Goal: Communication & Community: Answer question/provide support

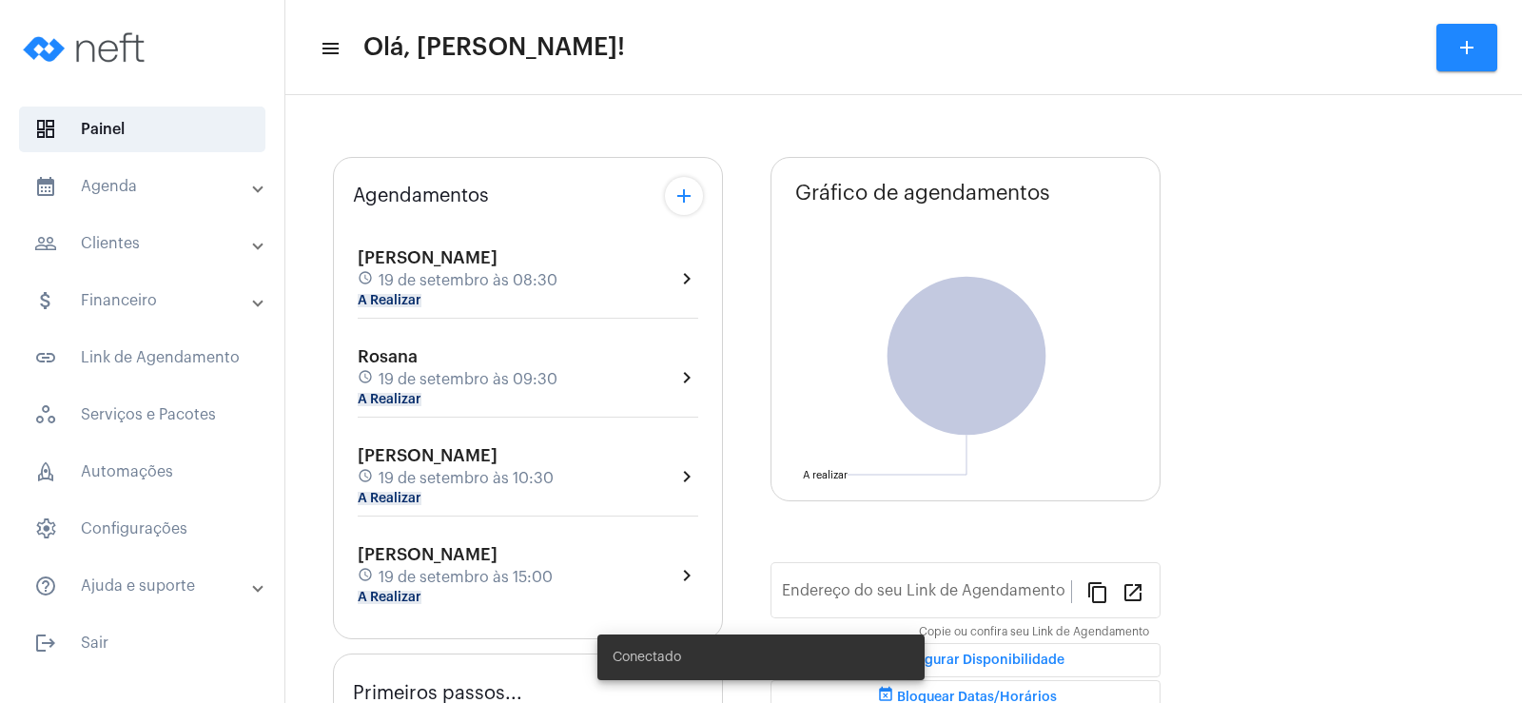
click at [388, 298] on mat-chip "A Realizar" at bounding box center [390, 300] width 64 height 13
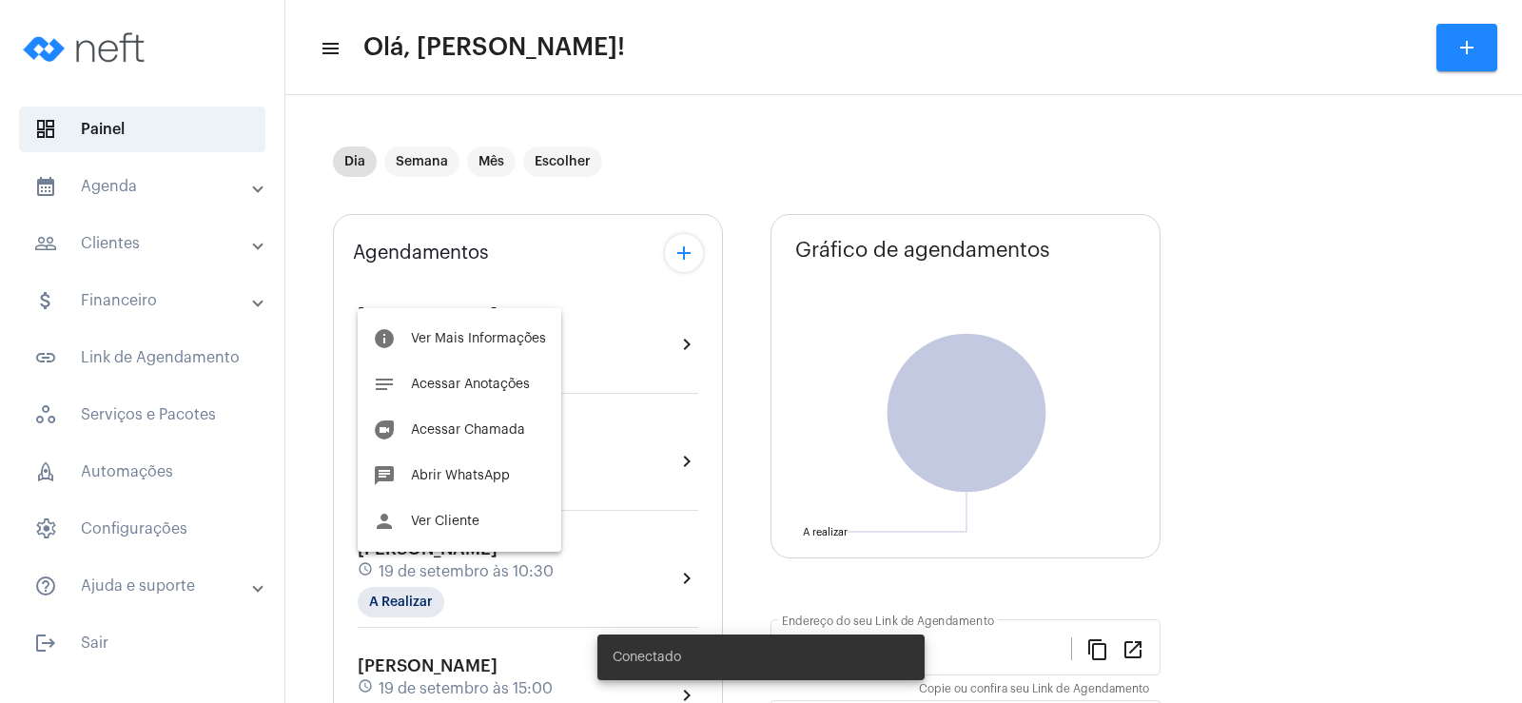
type input "[URL][DOMAIN_NAME]"
click at [511, 341] on span "Ver Mais Informações" at bounding box center [478, 338] width 135 height 13
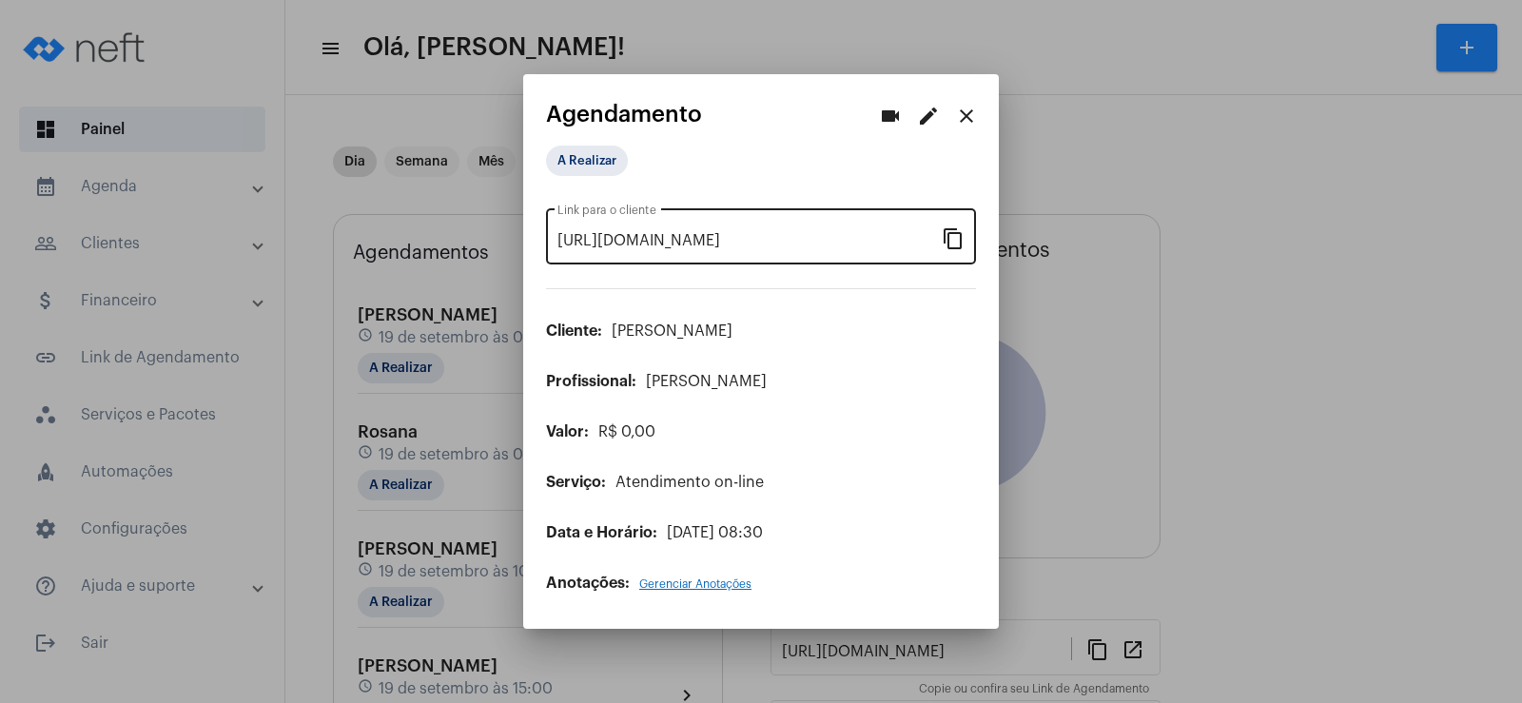
click at [947, 234] on mat-icon "content_copy" at bounding box center [953, 237] width 23 height 23
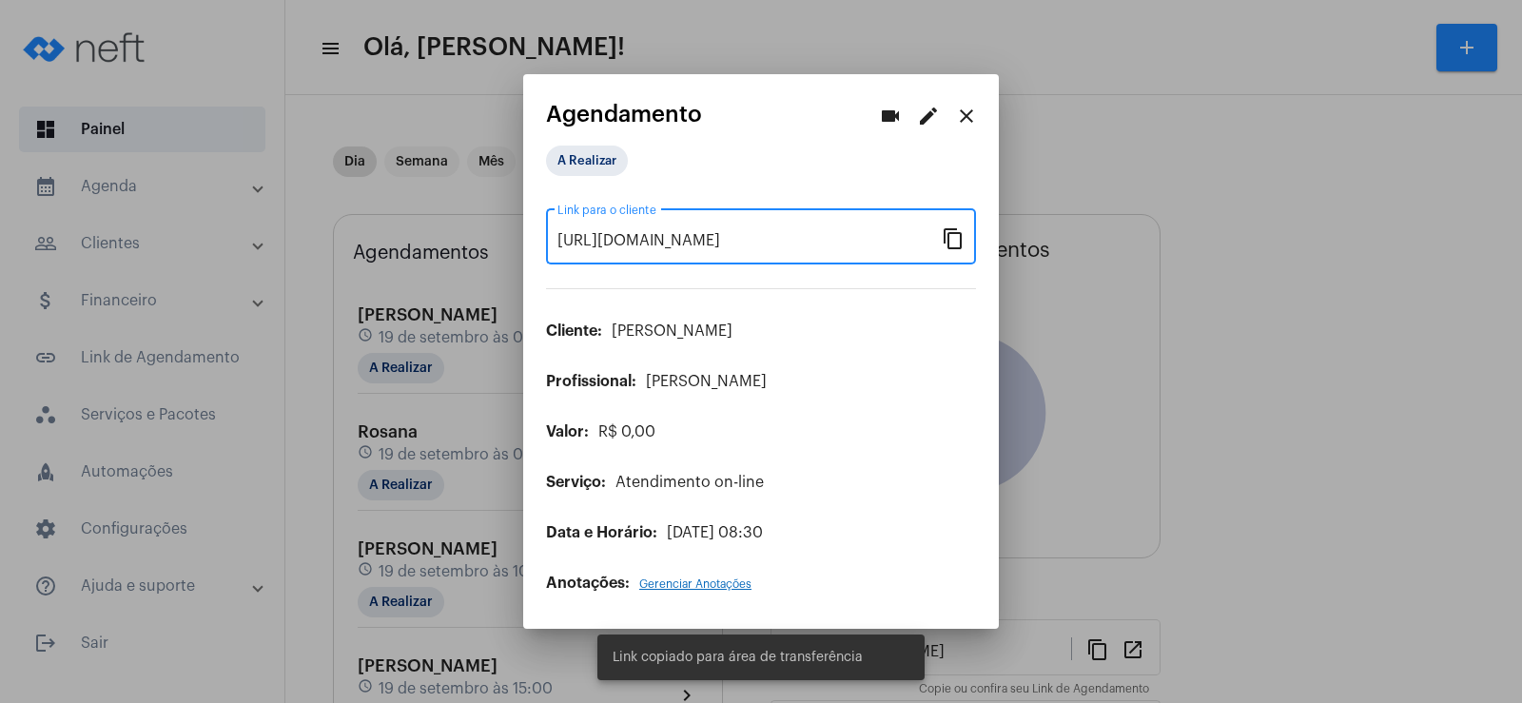
scroll to position [0, 158]
click at [892, 115] on mat-icon "videocam" at bounding box center [890, 116] width 23 height 23
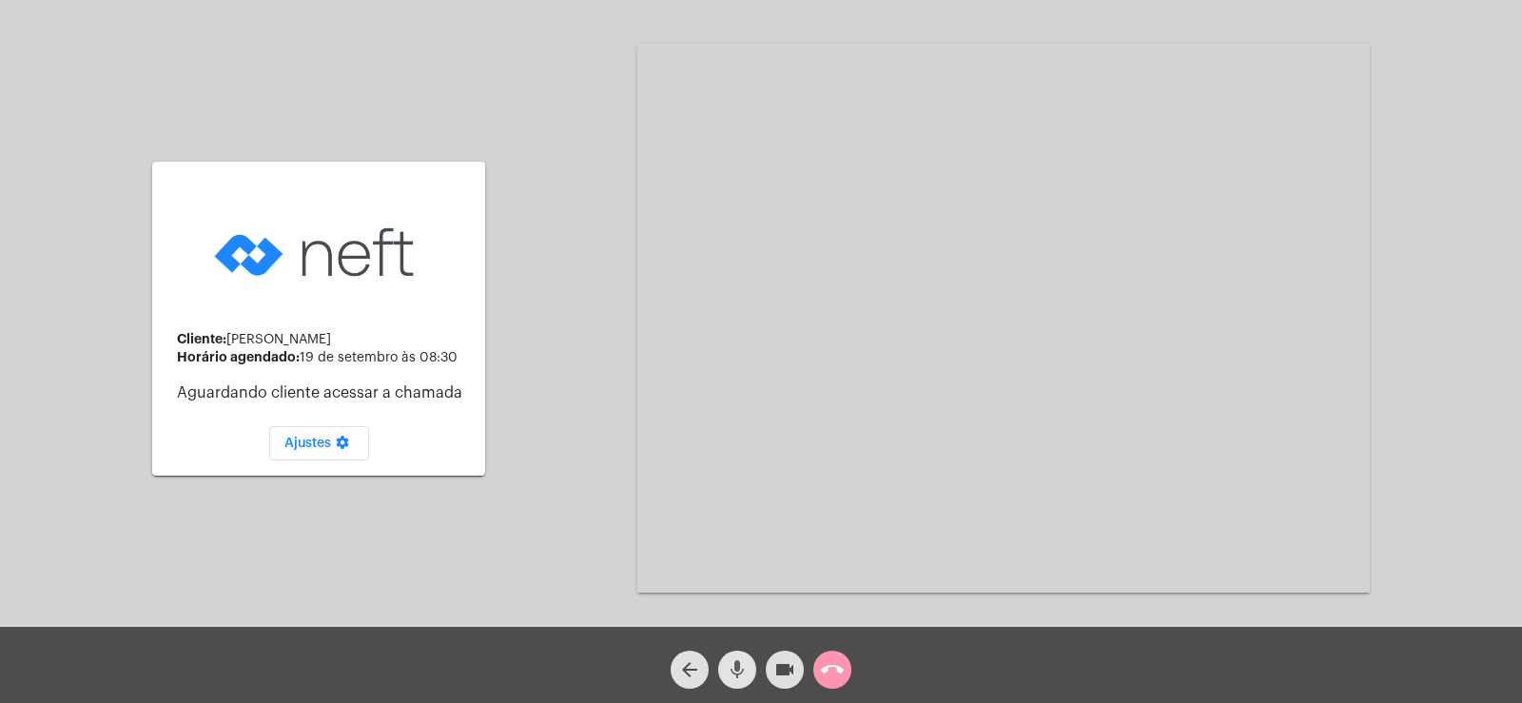
click at [734, 676] on mat-icon "mic" at bounding box center [737, 669] width 23 height 23
click at [778, 671] on mat-icon "videocam" at bounding box center [784, 669] width 23 height 23
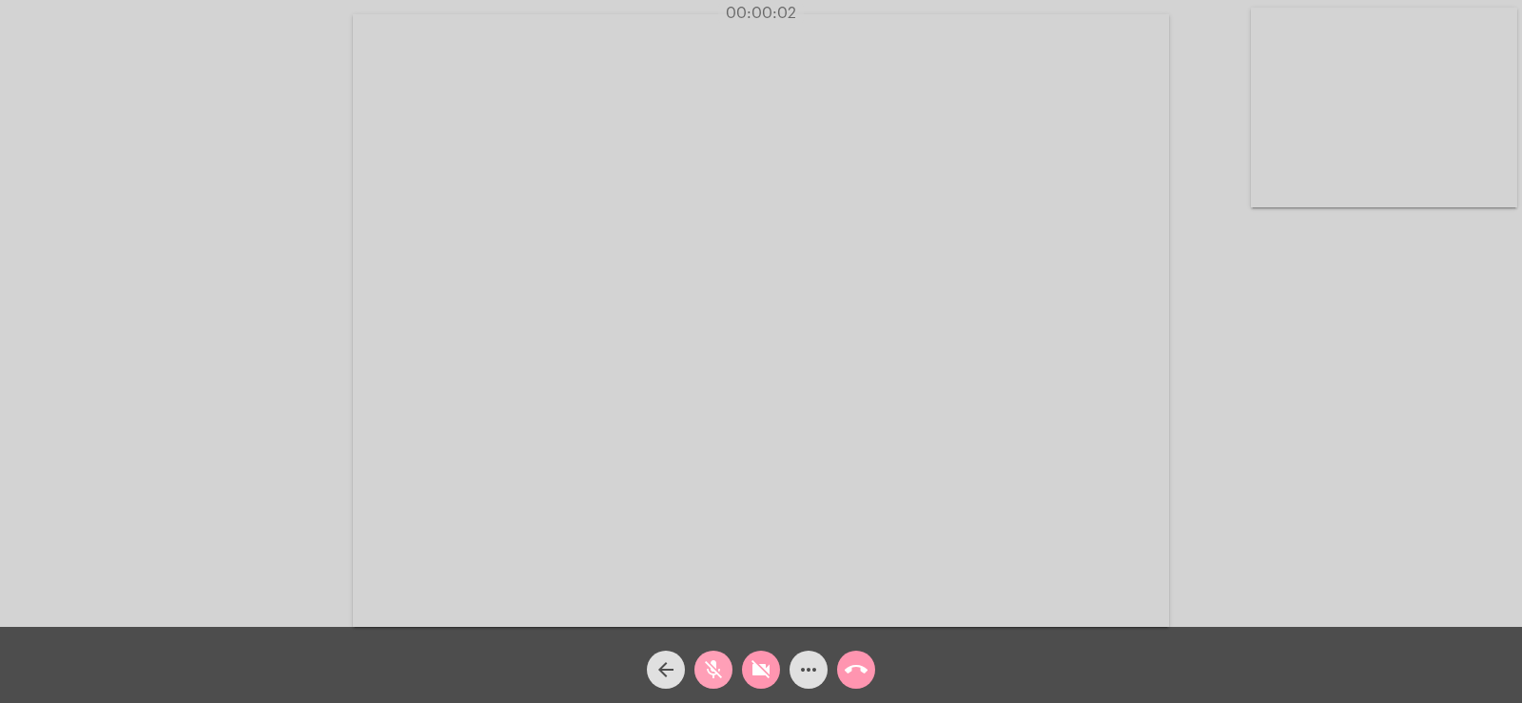
click at [708, 685] on span "mic_off" at bounding box center [713, 670] width 23 height 38
click at [767, 663] on mat-icon "videocam_off" at bounding box center [760, 669] width 23 height 23
click at [809, 667] on mat-icon "more_horiz" at bounding box center [808, 669] width 23 height 23
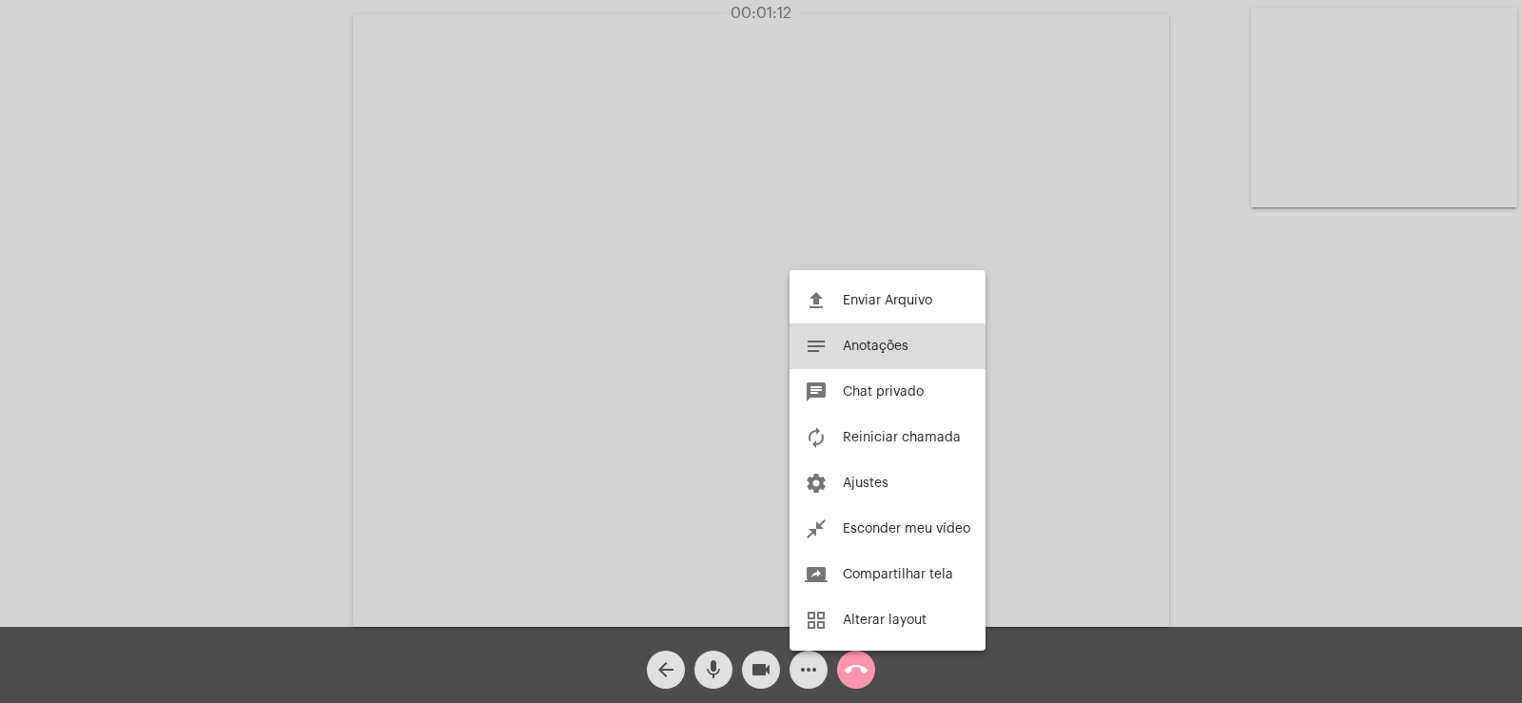
click at [875, 350] on span "Anotações" at bounding box center [876, 346] width 66 height 13
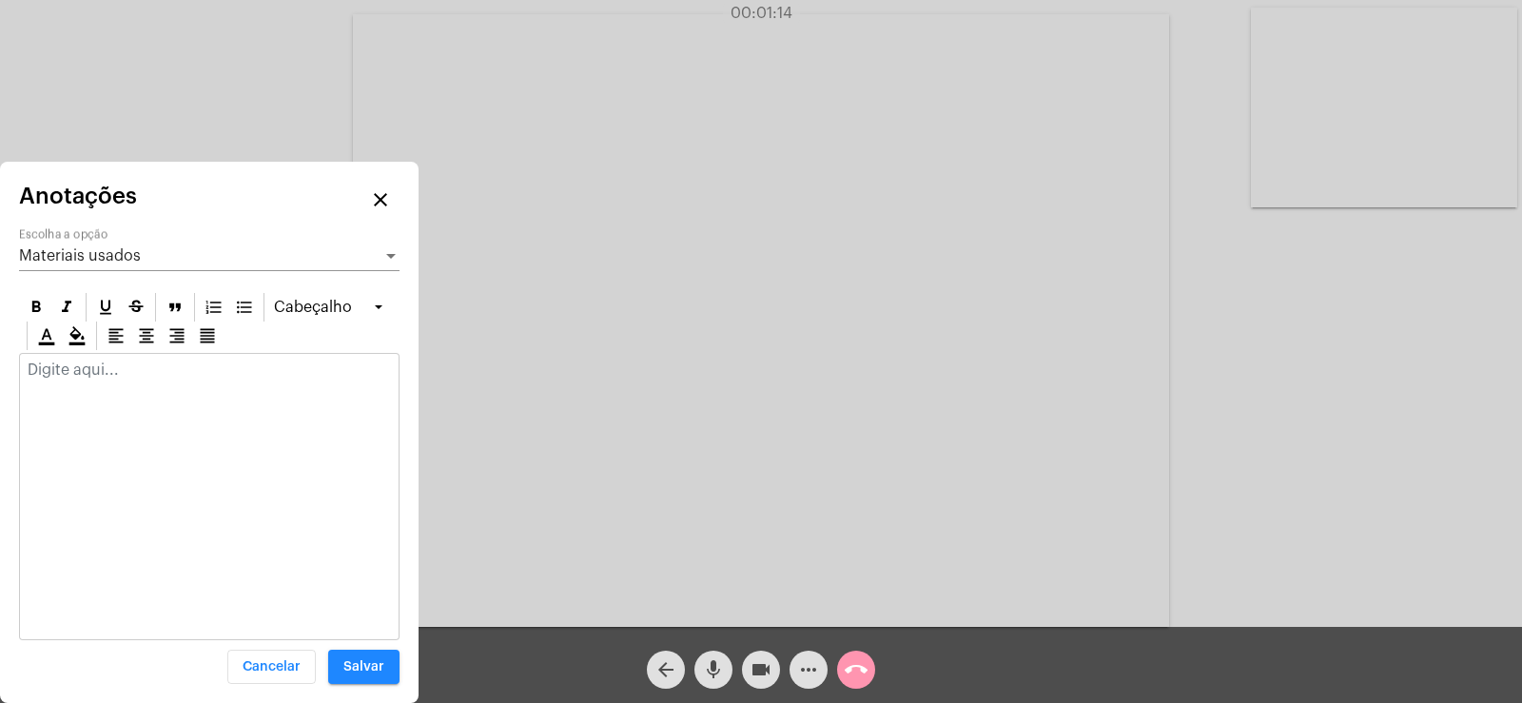
click at [68, 265] on div "Materiais usados Escolha a opção" at bounding box center [209, 249] width 380 height 43
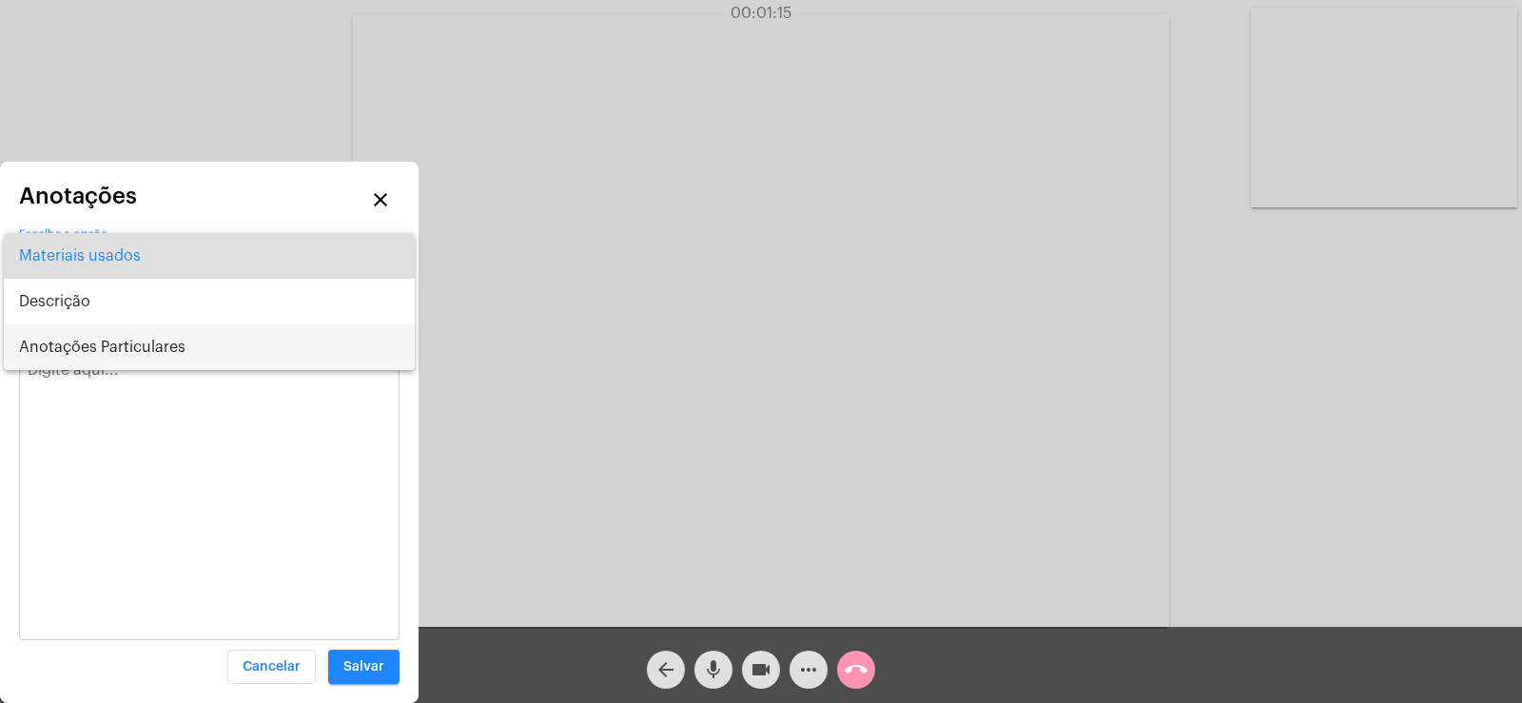
click at [81, 357] on span "Anotações Particulares" at bounding box center [209, 347] width 380 height 46
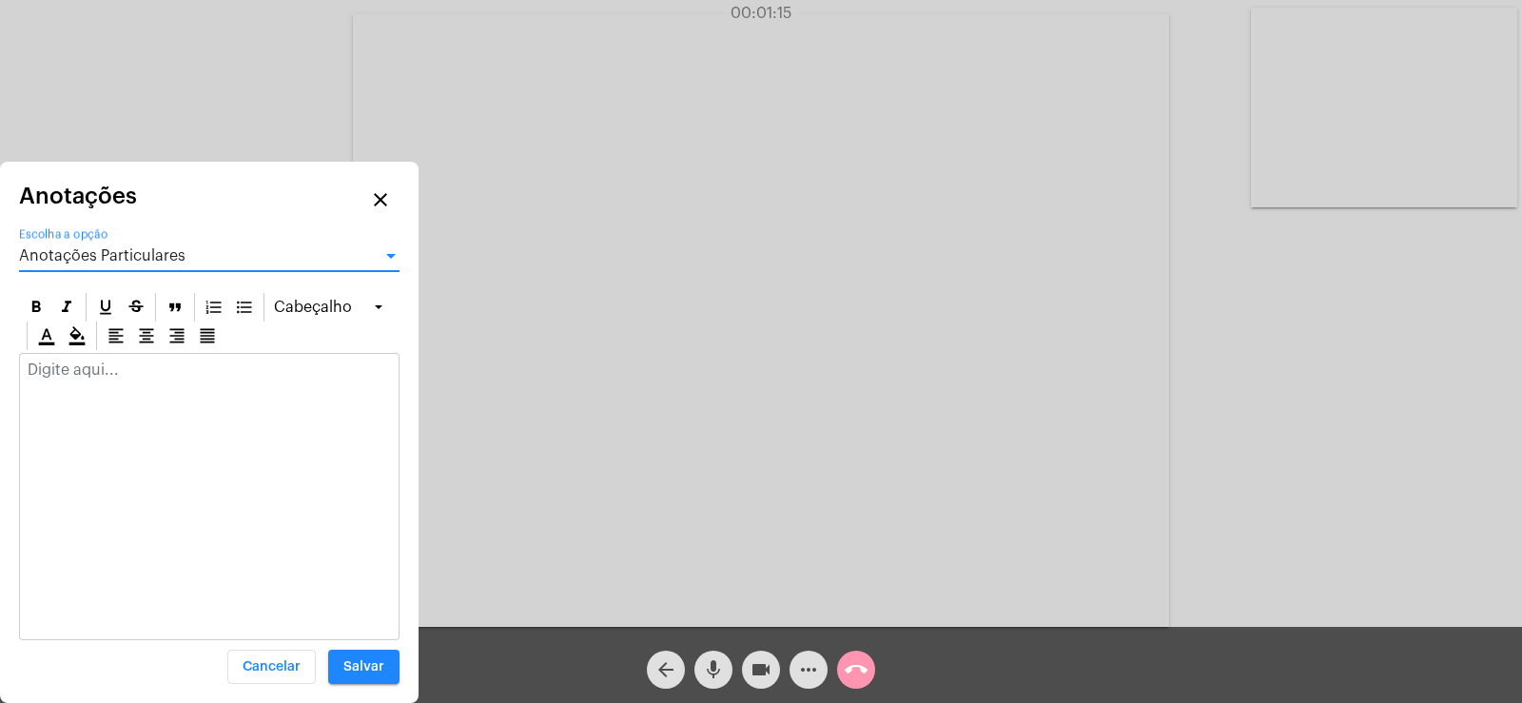
click at [56, 391] on div at bounding box center [209, 375] width 379 height 42
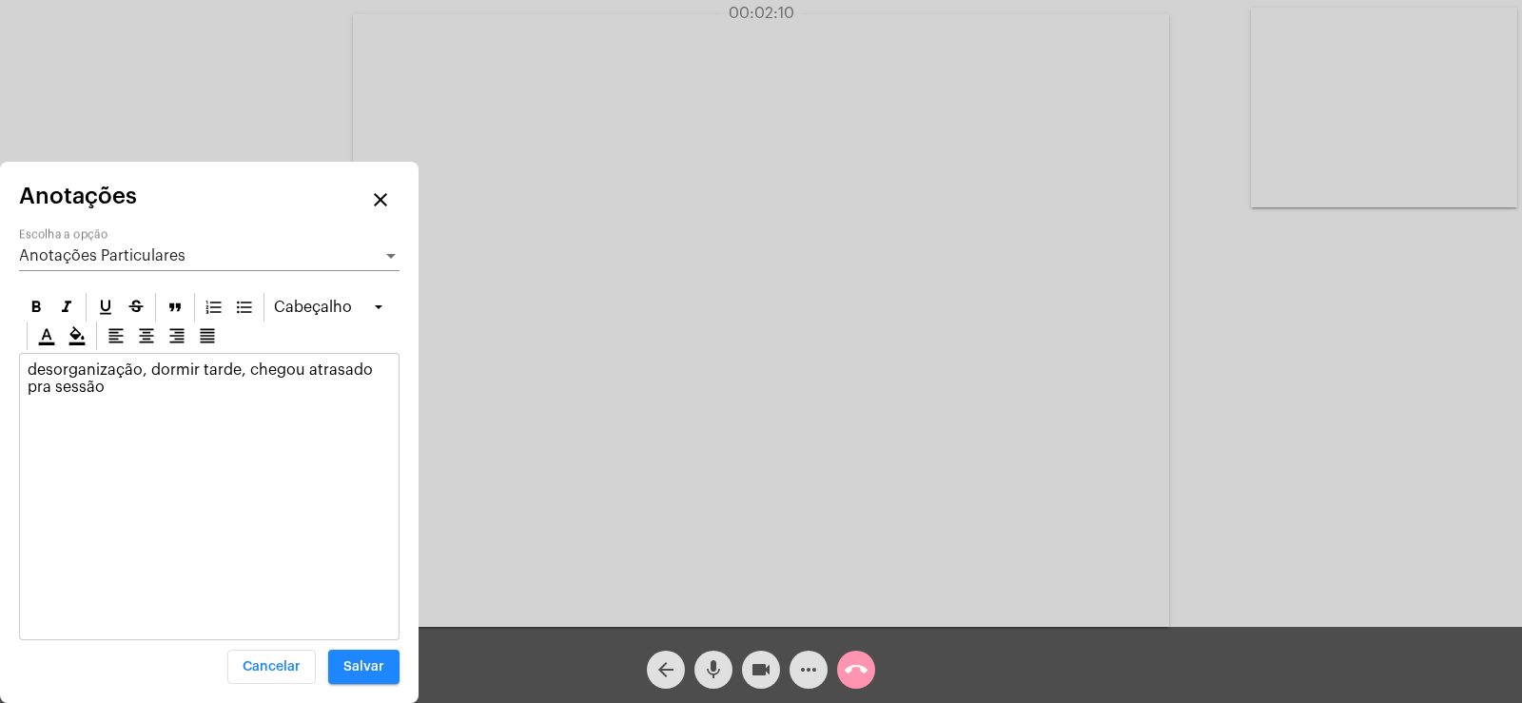
click at [702, 678] on button "mic" at bounding box center [713, 670] width 38 height 38
click at [198, 408] on div "desorganização, dormir tarde, chegou atrasado pra sessão" at bounding box center [209, 383] width 379 height 59
click at [711, 666] on mat-icon "mic_off" at bounding box center [713, 669] width 23 height 23
click at [188, 432] on div "desorganização, dormir tarde, chegou atrasado pra sessão sentindo desafinado" at bounding box center [209, 400] width 379 height 93
click at [382, 477] on p "desorganização, dormir tarde, chegou atrasado pra sessão sentindo desafinado, p…" at bounding box center [209, 421] width 363 height 120
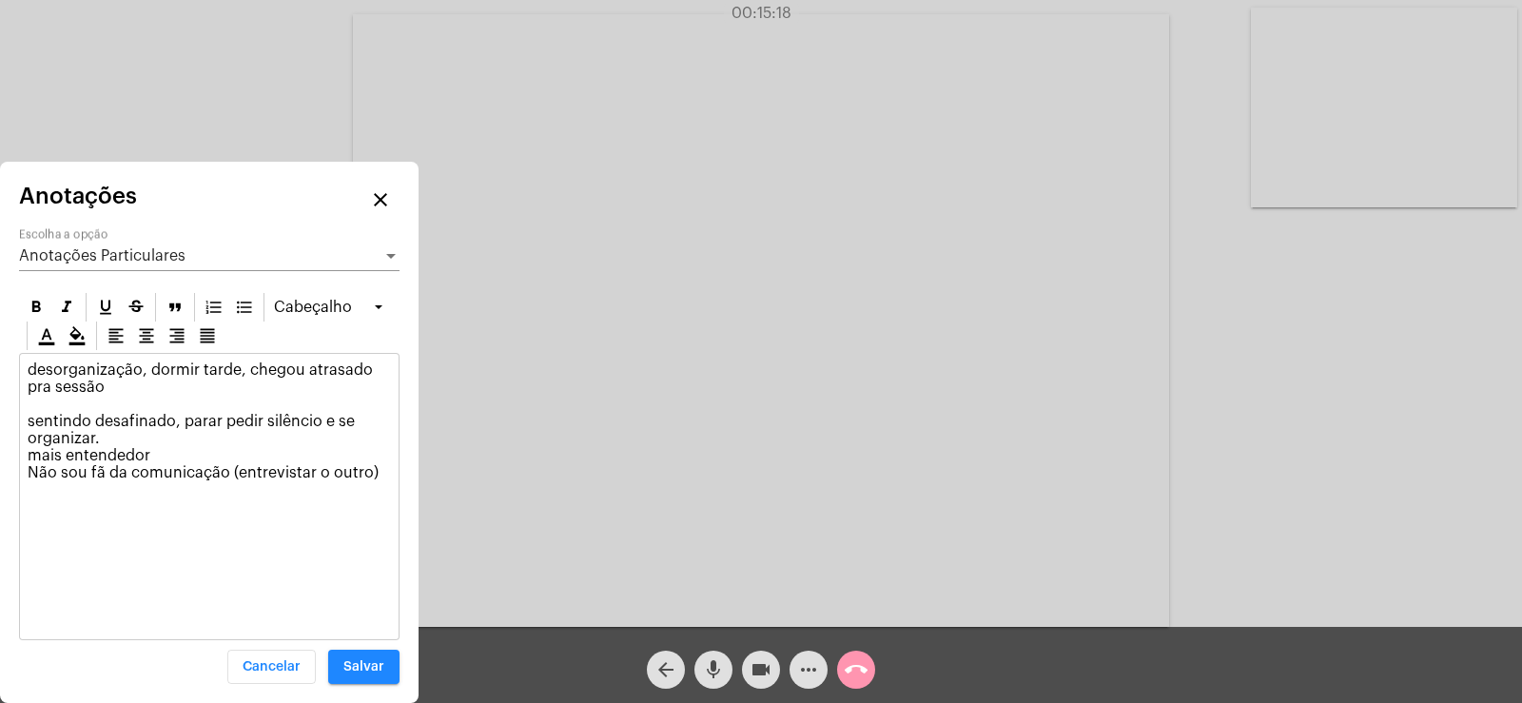
click at [381, 471] on p "desorganização, dormir tarde, chegou atrasado pra sessão sentindo desafinado, p…" at bounding box center [209, 421] width 363 height 120
drag, startPoint x: 26, startPoint y: 499, endPoint x: 212, endPoint y: 530, distance: 188.9
click at [212, 530] on div "desorganização, dormir tarde, chegou atrasado pra sessão sentindo desafinado, p…" at bounding box center [209, 460] width 379 height 213
copy p "Dado início na revisão mais aprofundada dos esquemas mais relevantes"
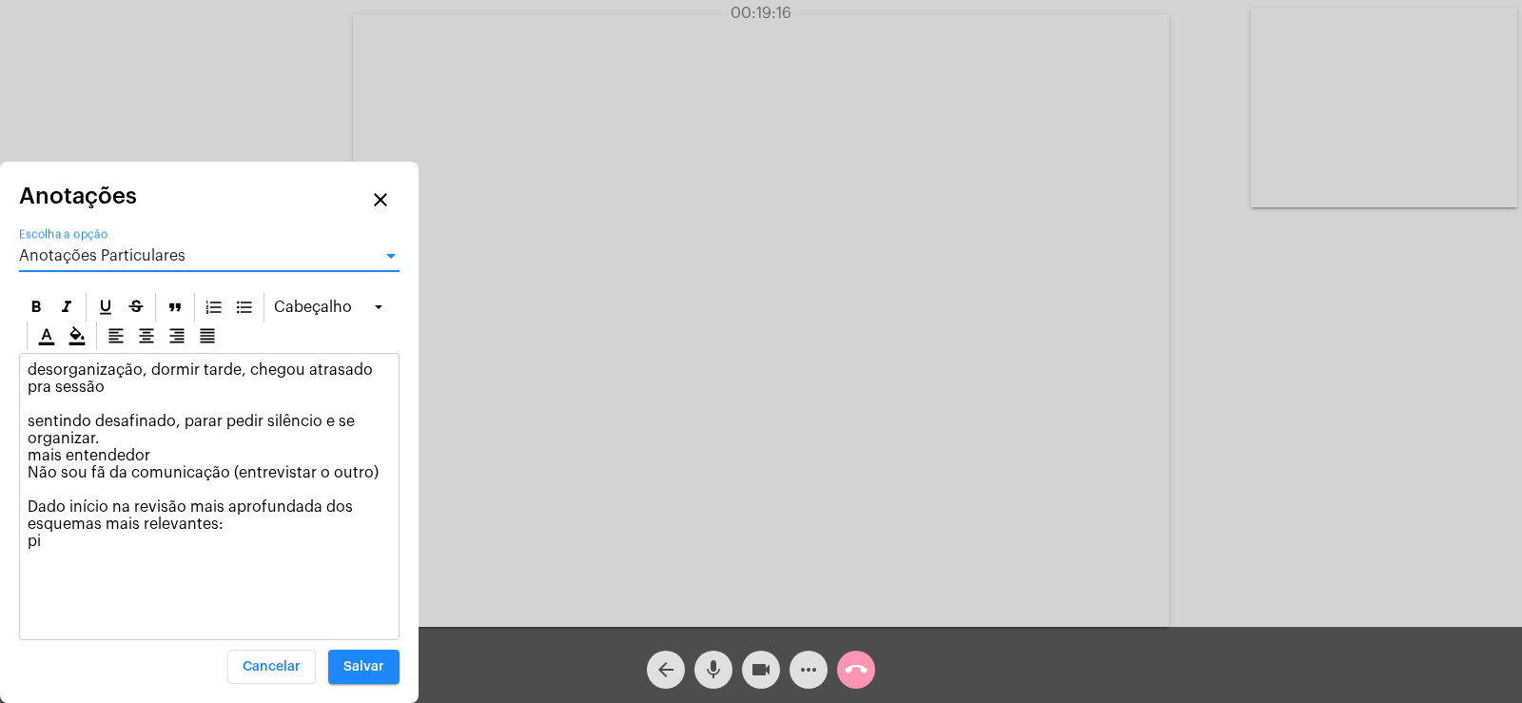
click at [125, 252] on span "Anotações Particulares" at bounding box center [102, 255] width 166 height 15
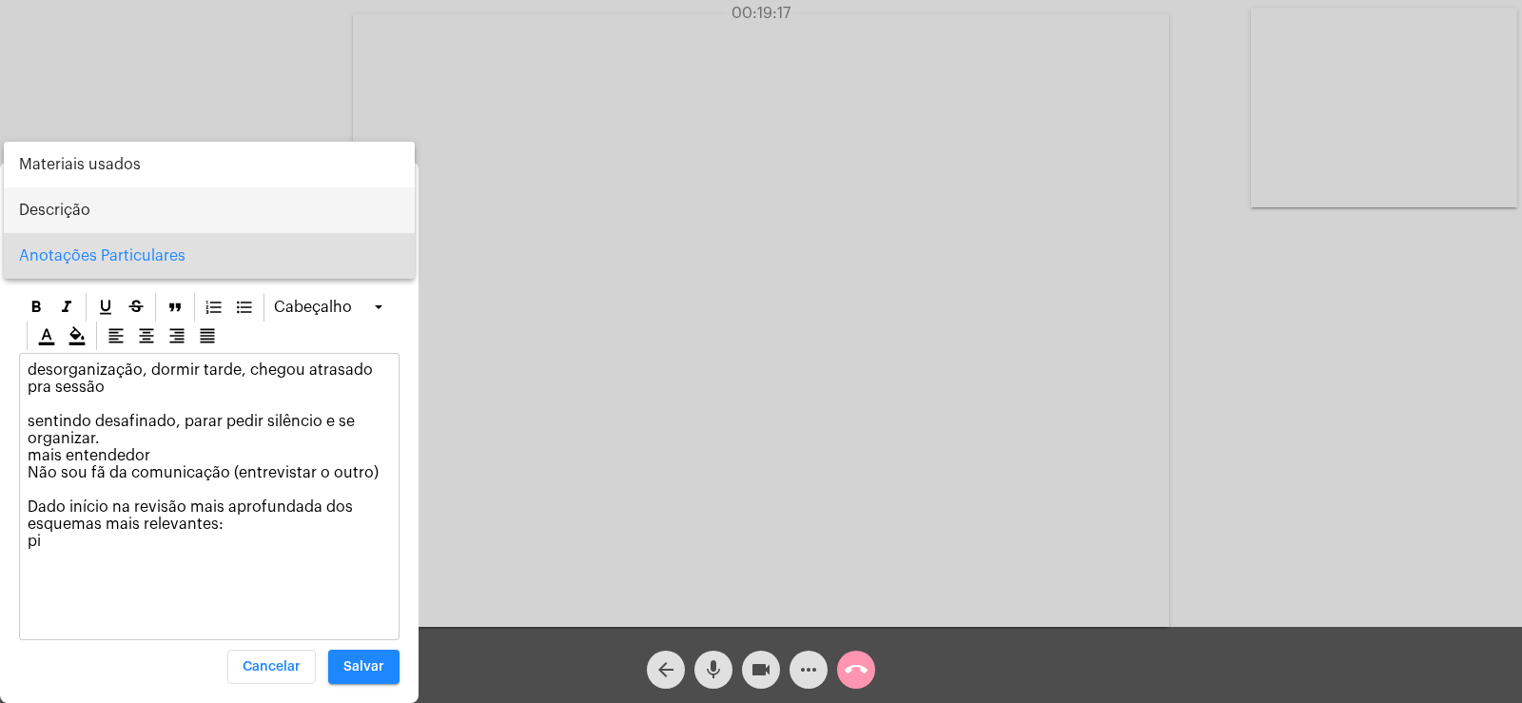
click at [65, 210] on span "Descrição" at bounding box center [209, 210] width 380 height 46
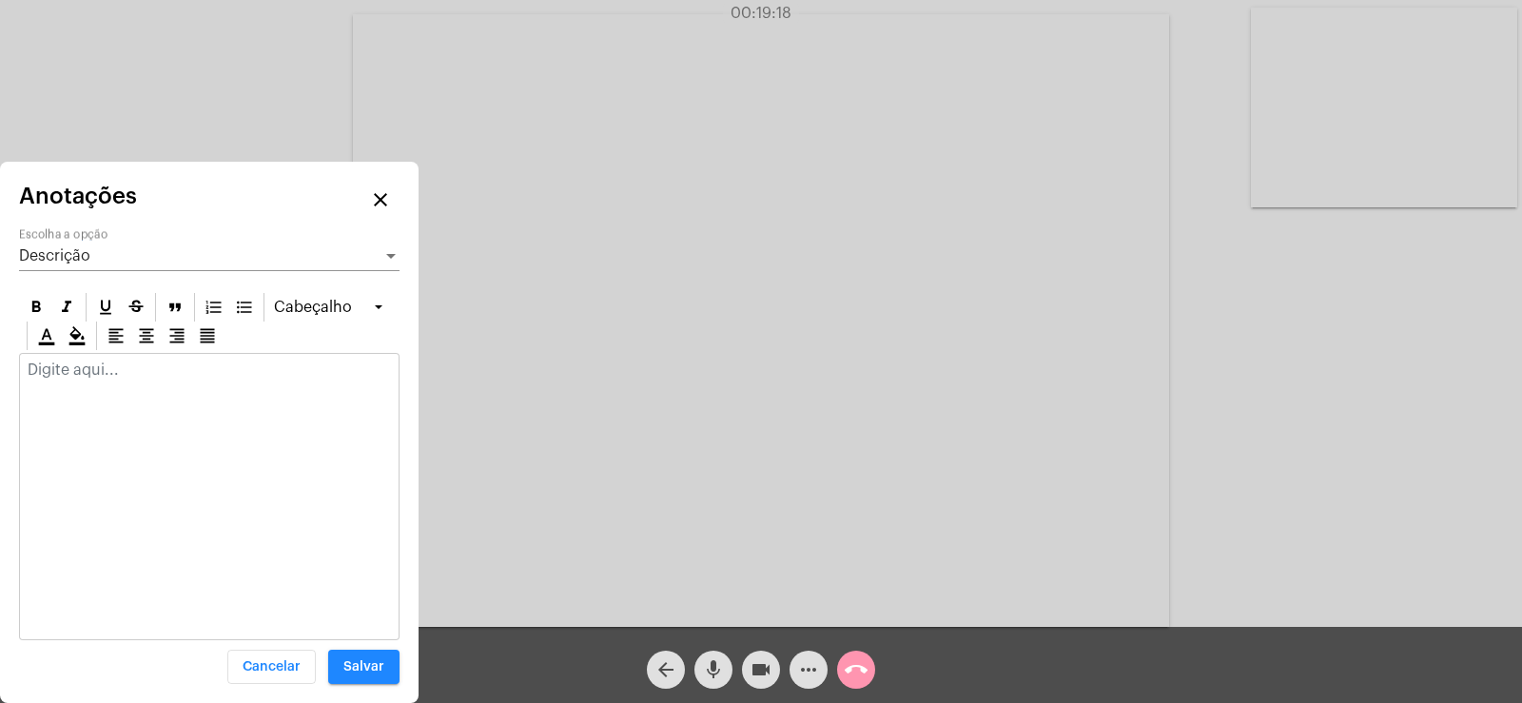
click at [100, 385] on div at bounding box center [209, 375] width 379 height 42
click at [96, 265] on div "Descrição Escolha a opção" at bounding box center [209, 249] width 380 height 43
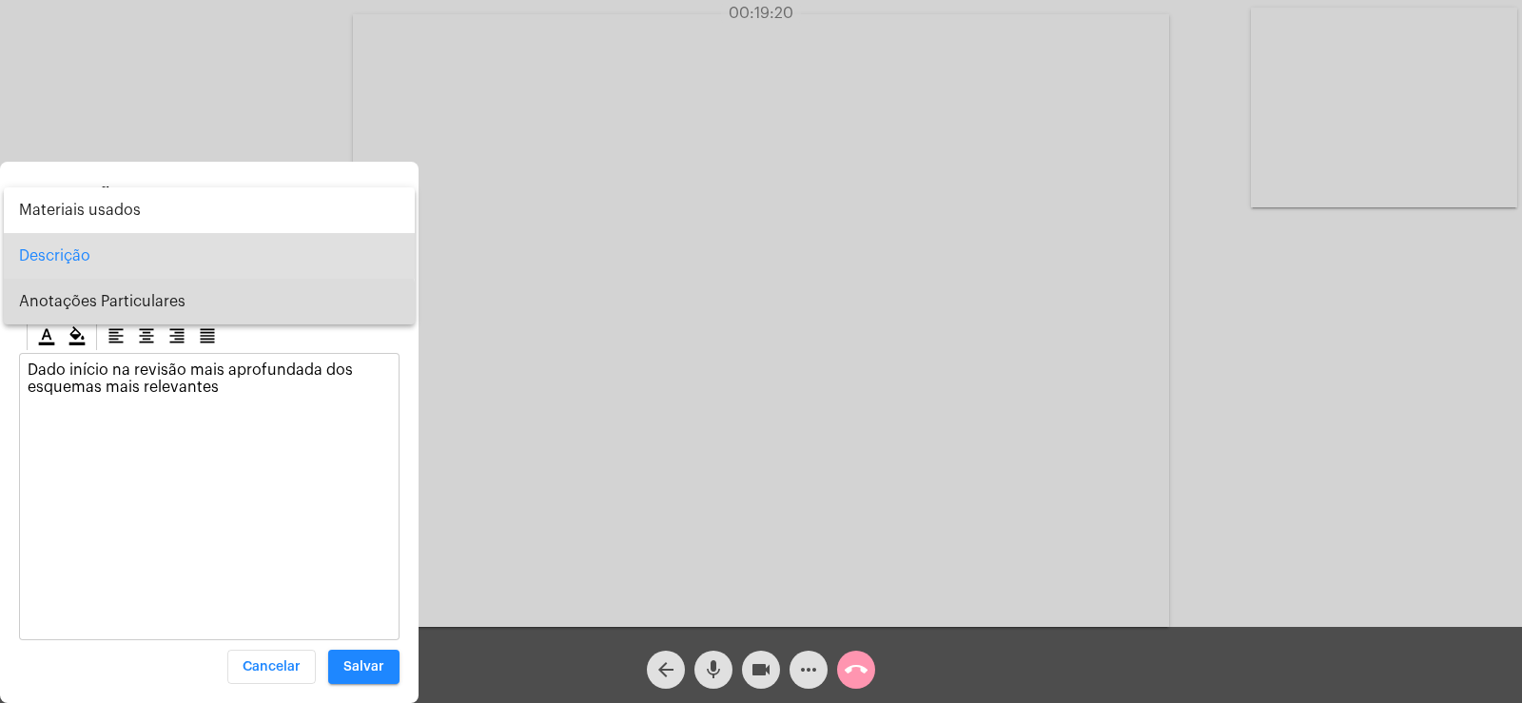
click at [109, 306] on span "Anotações Particulares" at bounding box center [209, 302] width 380 height 46
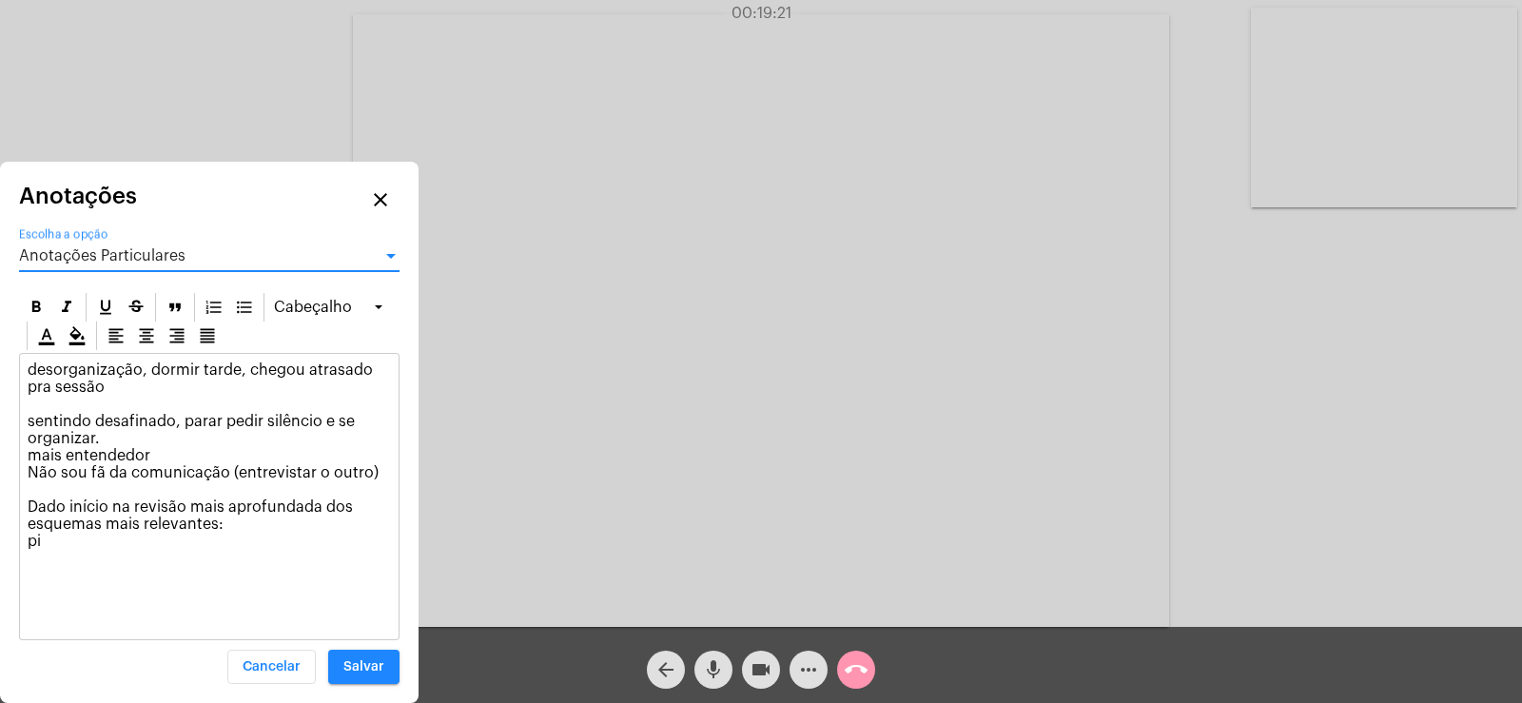
click at [88, 532] on p "desorganização, dormir tarde, chegou atrasado pra sessão sentindo desafinado, p…" at bounding box center [209, 455] width 363 height 188
click at [78, 555] on div "desorganização, dormir tarde, chegou atrasado pra sessão sentindo desafinado, p…" at bounding box center [209, 460] width 379 height 213
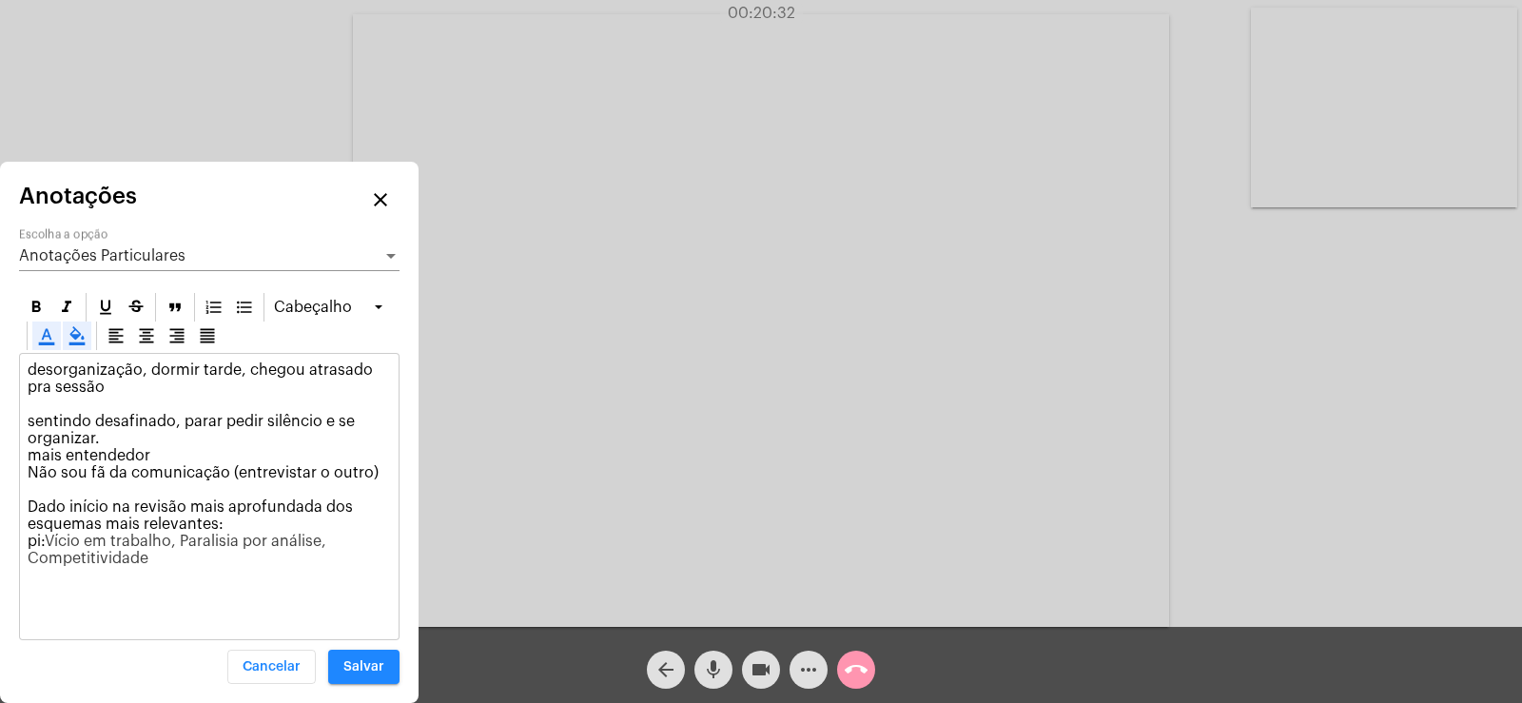
drag, startPoint x: 48, startPoint y: 538, endPoint x: 156, endPoint y: 565, distance: 111.7
click at [156, 565] on p "desorganização, dormir tarde, chegou atrasado pra sessão sentindo desafinado, p…" at bounding box center [209, 463] width 363 height 205
copy span "Vício em trabalho, Paralisia por análise, Competitividade"
click at [83, 556] on span "Vício em trabalho, Paralisia por análise, Competitividade" at bounding box center [179, 550] width 302 height 32
drag, startPoint x: 50, startPoint y: 536, endPoint x: 165, endPoint y: 557, distance: 116.0
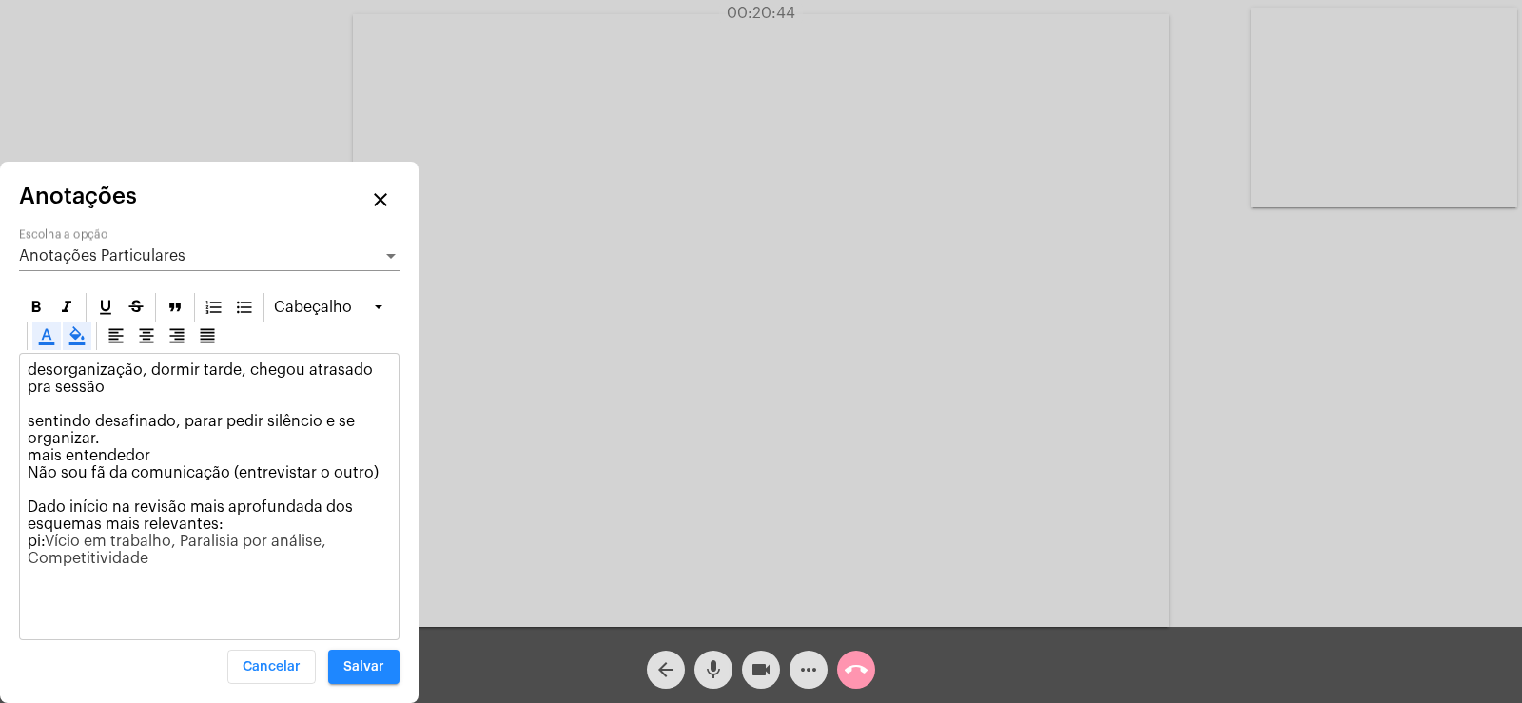
click at [165, 557] on p "desorganização, dormir tarde, chegou atrasado pra sessão sentindo desafinado, p…" at bounding box center [209, 463] width 363 height 205
copy span "Vício em trabalho, Paralisia por análise, Competitividade"
click at [164, 561] on p "desorganização, dormir tarde, chegou atrasado pra sessão sentindo desafinado, p…" at bounding box center [209, 463] width 363 height 205
drag, startPoint x: 49, startPoint y: 543, endPoint x: 195, endPoint y: 559, distance: 146.4
click at [195, 559] on p "desorganização, dormir tarde, chegou atrasado pra sessão sentindo desafinado, p…" at bounding box center [209, 463] width 363 height 205
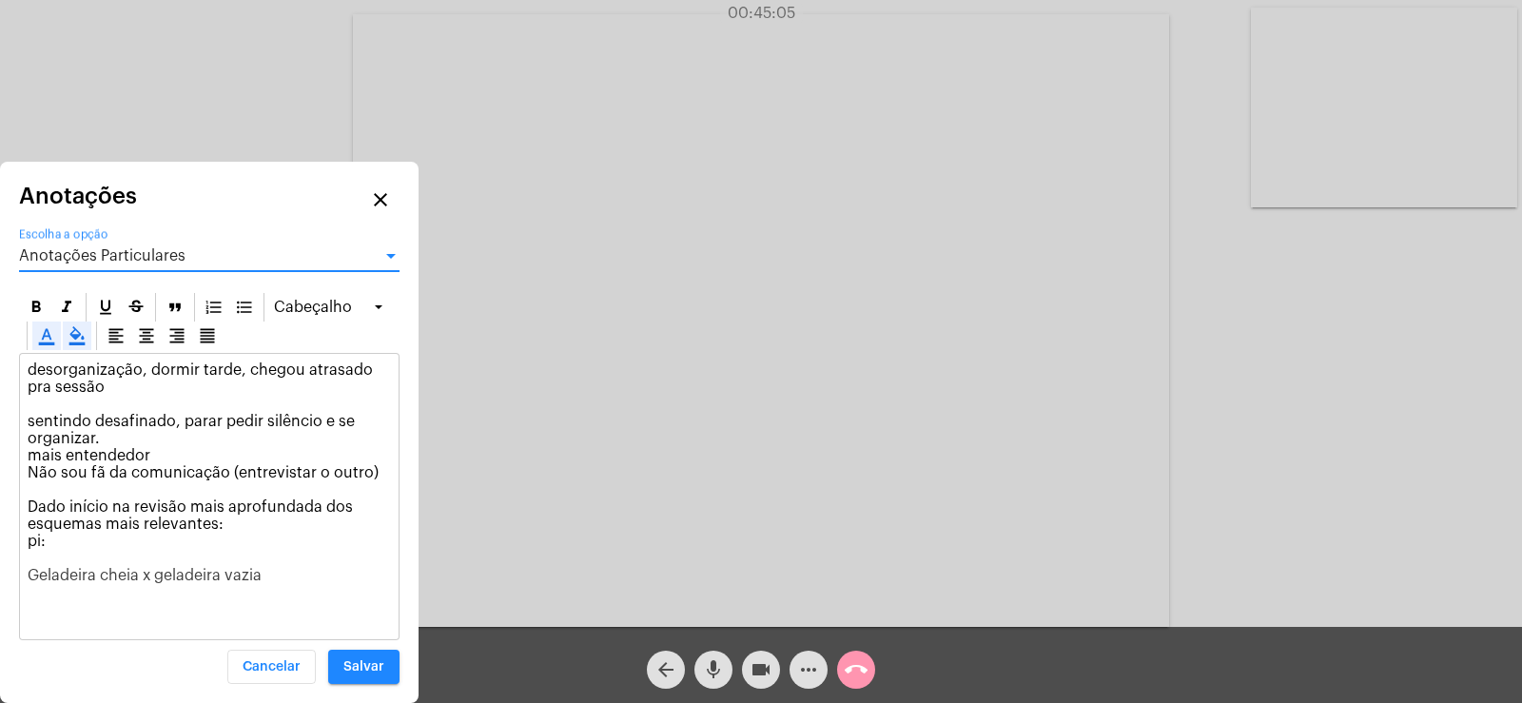
click at [73, 257] on span "Anotações Particulares" at bounding box center [102, 255] width 166 height 15
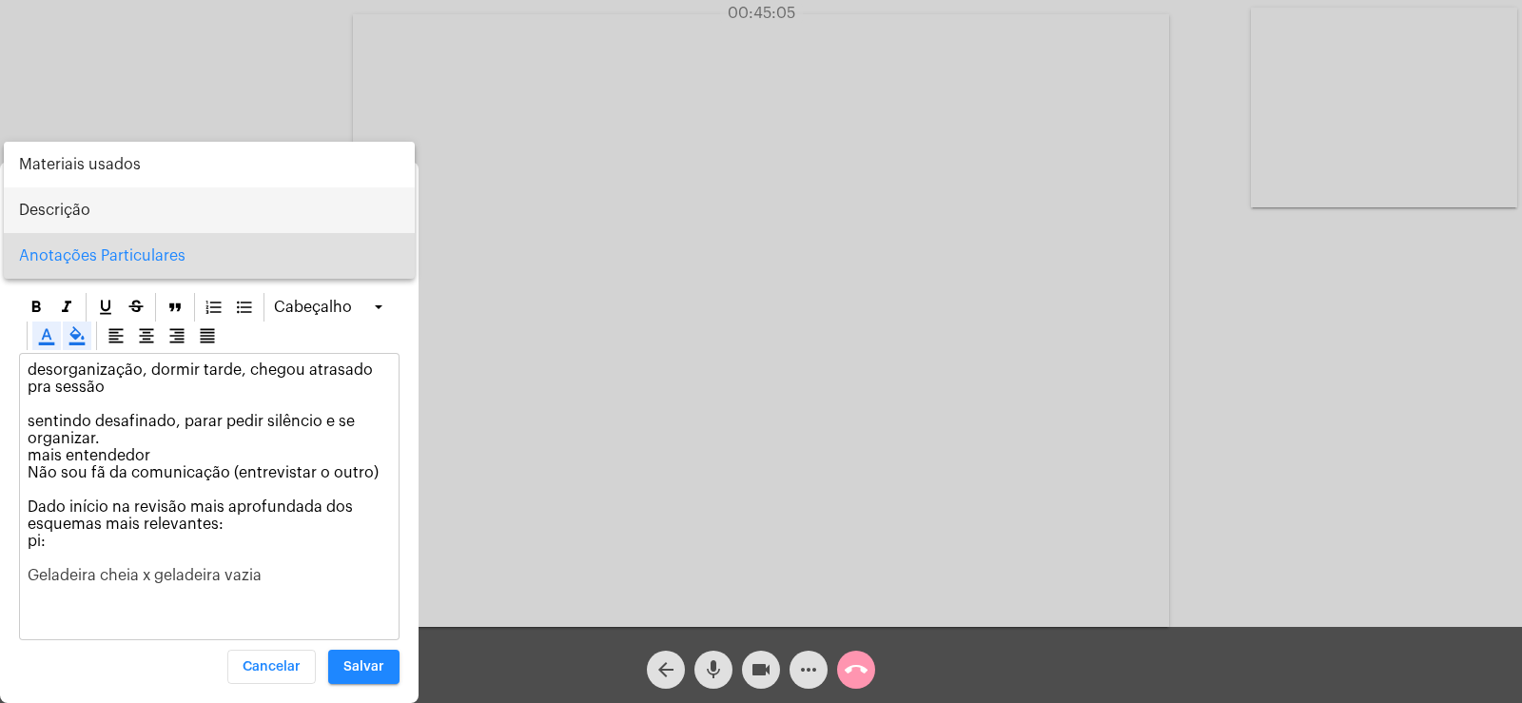
click at [77, 204] on span "Descrição" at bounding box center [209, 210] width 380 height 46
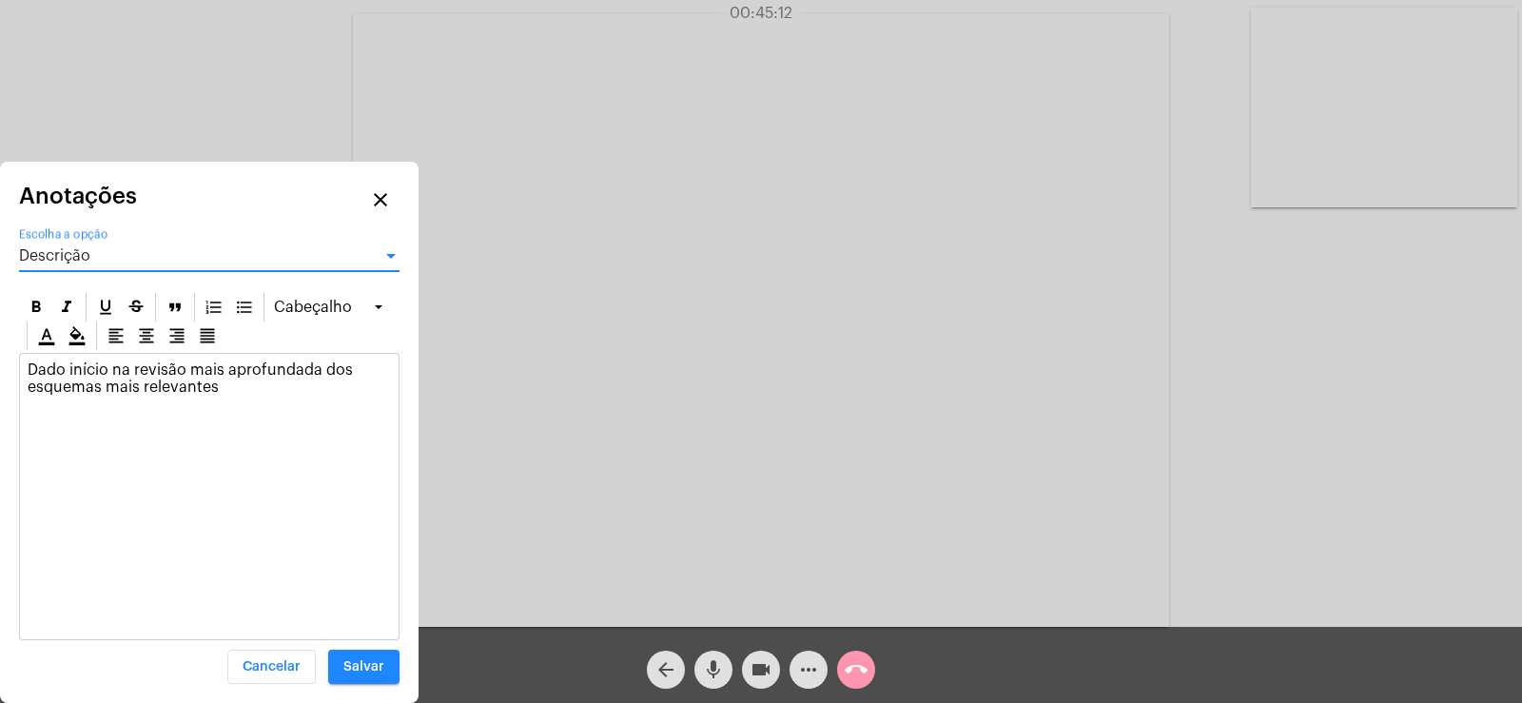
click at [234, 379] on p "Dado início na revisão mais aprofundada dos esquemas mais relevantes" at bounding box center [209, 378] width 363 height 34
click at [371, 671] on span "Salvar" at bounding box center [363, 666] width 41 height 13
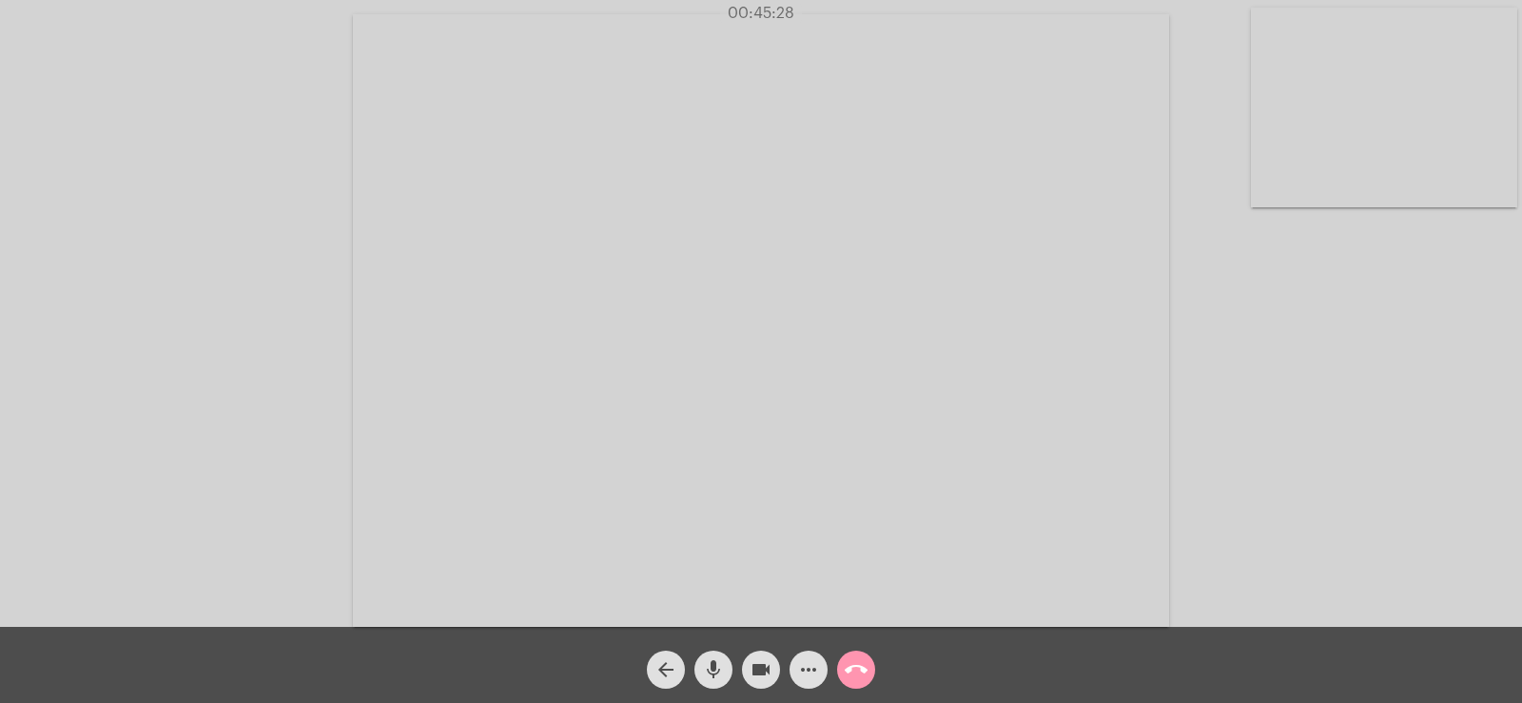
click at [814, 677] on mat-icon "more_horiz" at bounding box center [808, 669] width 23 height 23
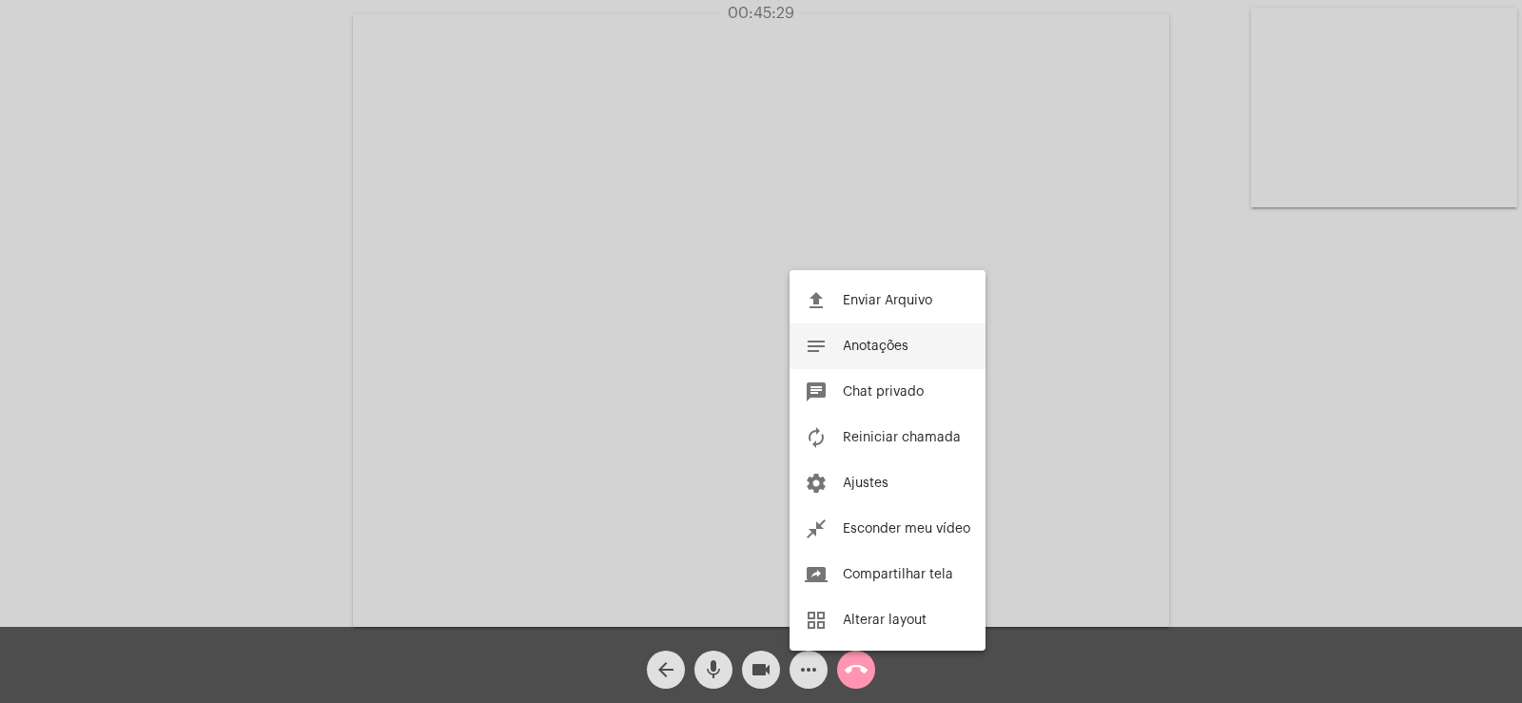
click at [872, 352] on span "Anotações" at bounding box center [876, 346] width 66 height 13
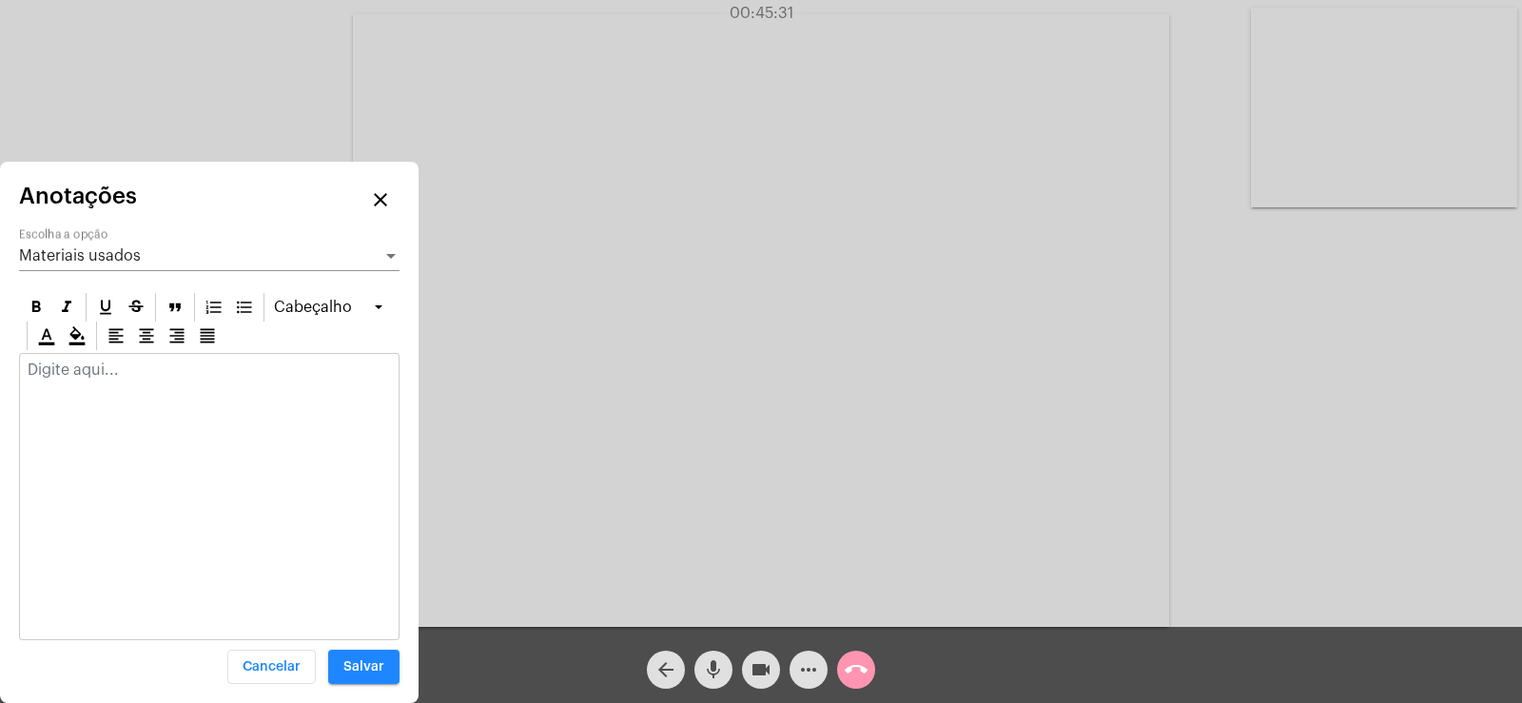
click at [138, 255] on span "Materiais usados" at bounding box center [80, 255] width 122 height 15
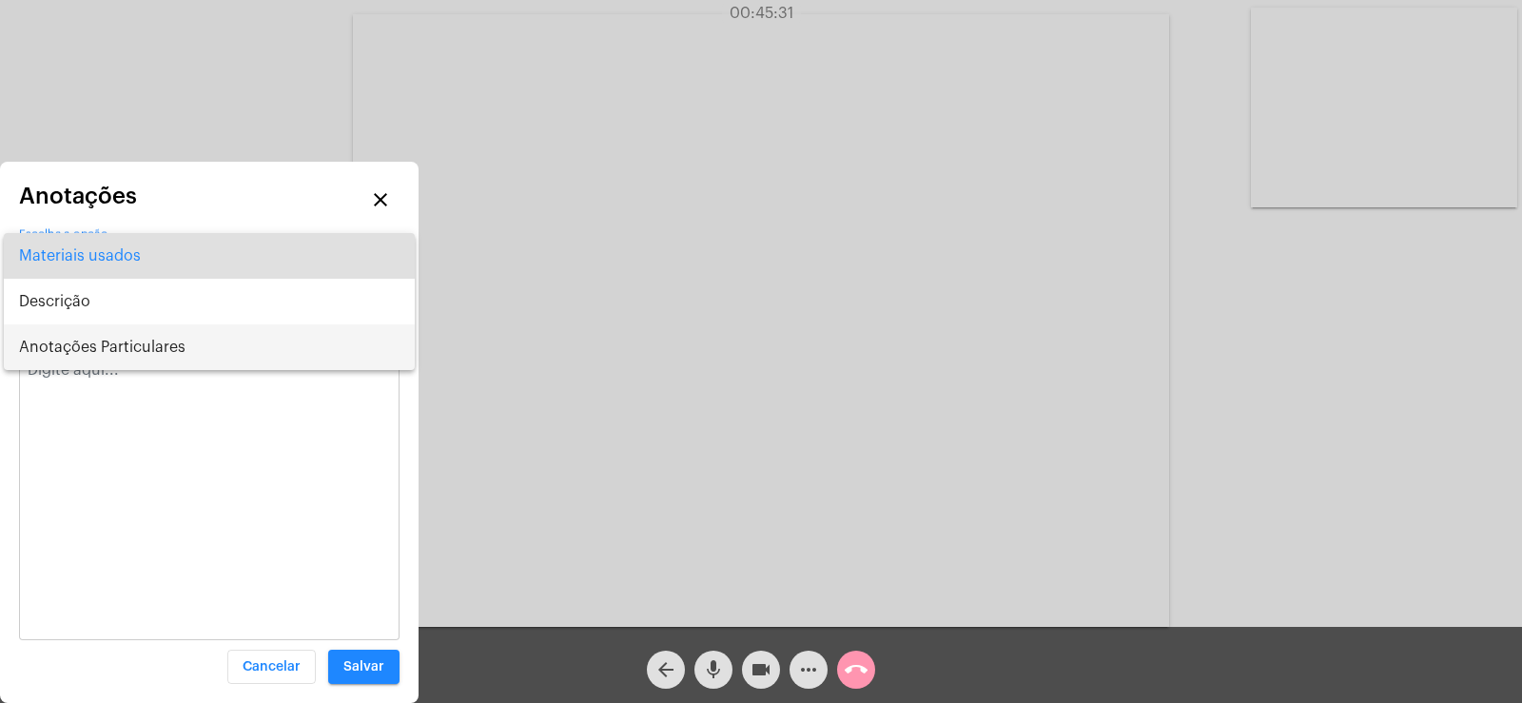
click at [110, 355] on span "Anotações Particulares" at bounding box center [209, 347] width 380 height 46
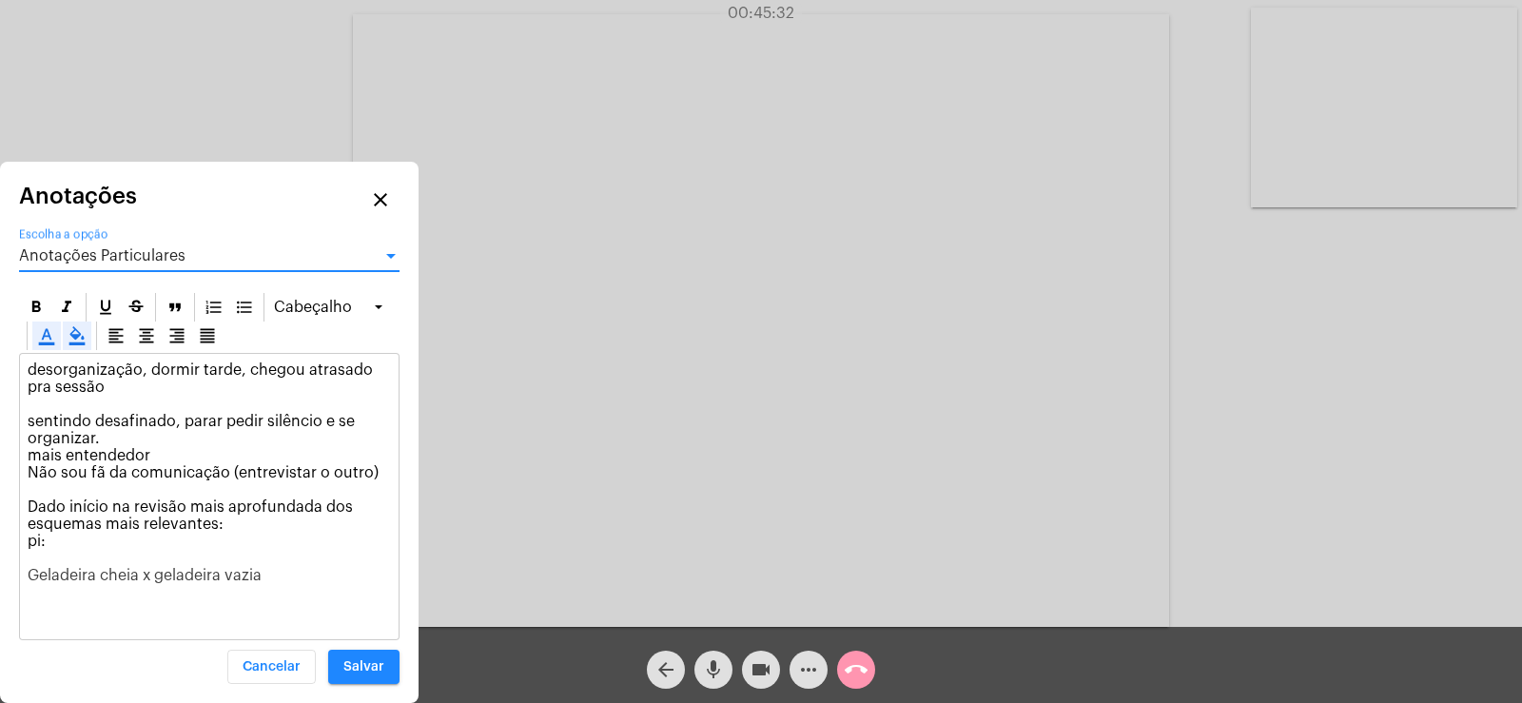
click at [303, 585] on div "desorganização, dormir tarde, chegou atrasado pra sessão sentindo desafinado, p…" at bounding box center [209, 477] width 379 height 247
drag, startPoint x: 84, startPoint y: 607, endPoint x: 179, endPoint y: 606, distance: 95.1
click at [179, 606] on p "desorganização, dormir tarde, chegou atrasado pra sessão sentindo desafinado, p…" at bounding box center [209, 489] width 363 height 257
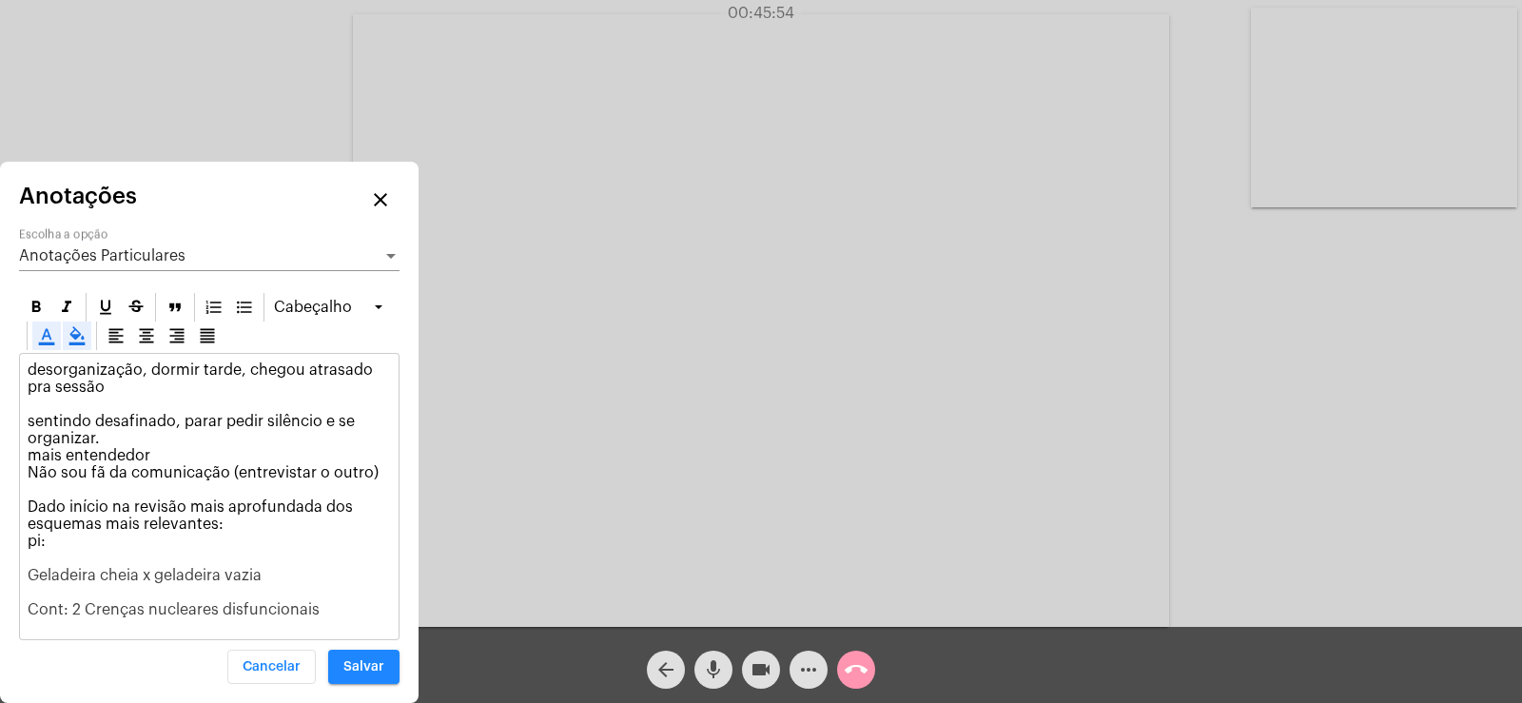
click at [34, 609] on span "Geladeira cheia x geladeira vazia Cont: 2 Crenças nucleares disfuncionais" at bounding box center [174, 592] width 292 height 49
click at [367, 671] on span "Salvar" at bounding box center [363, 666] width 41 height 13
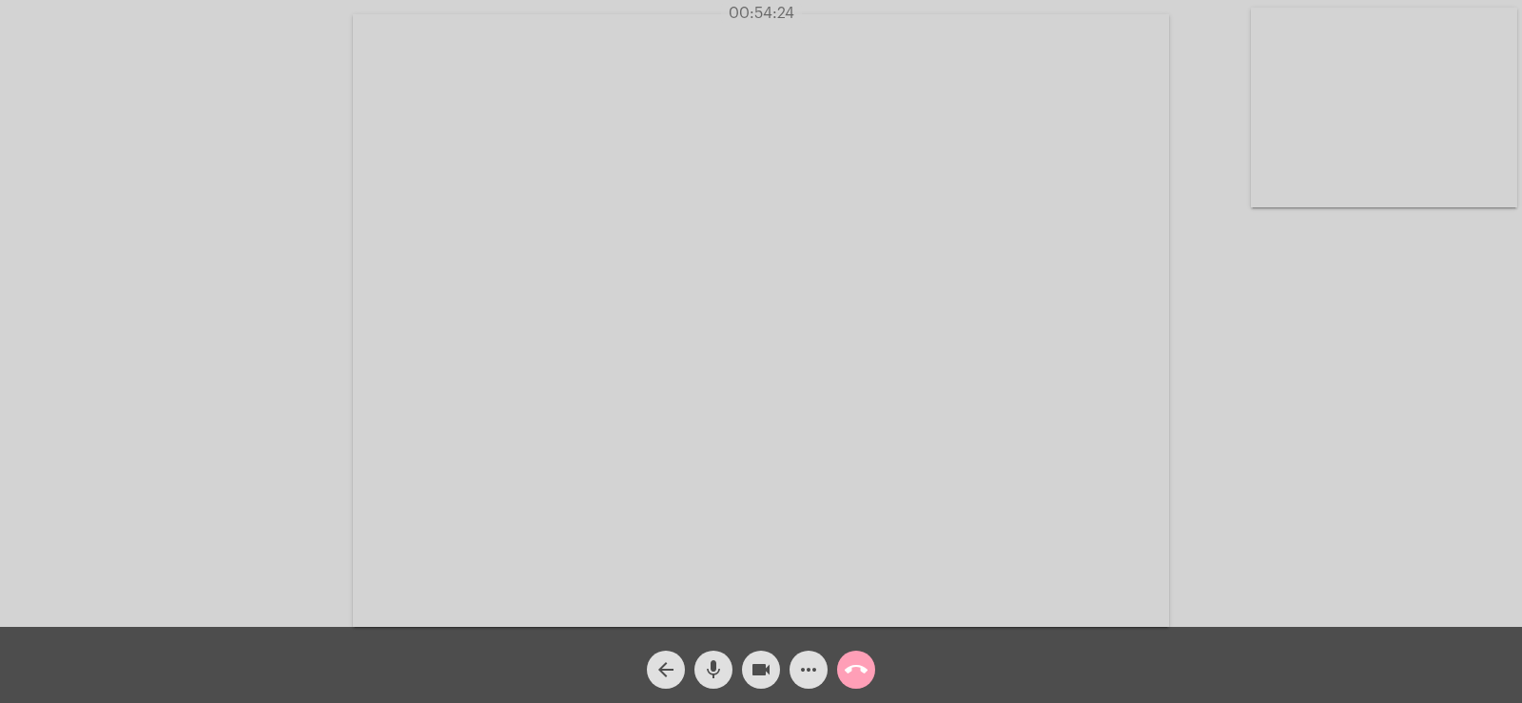
click at [866, 665] on mat-icon "call_end" at bounding box center [856, 669] width 23 height 23
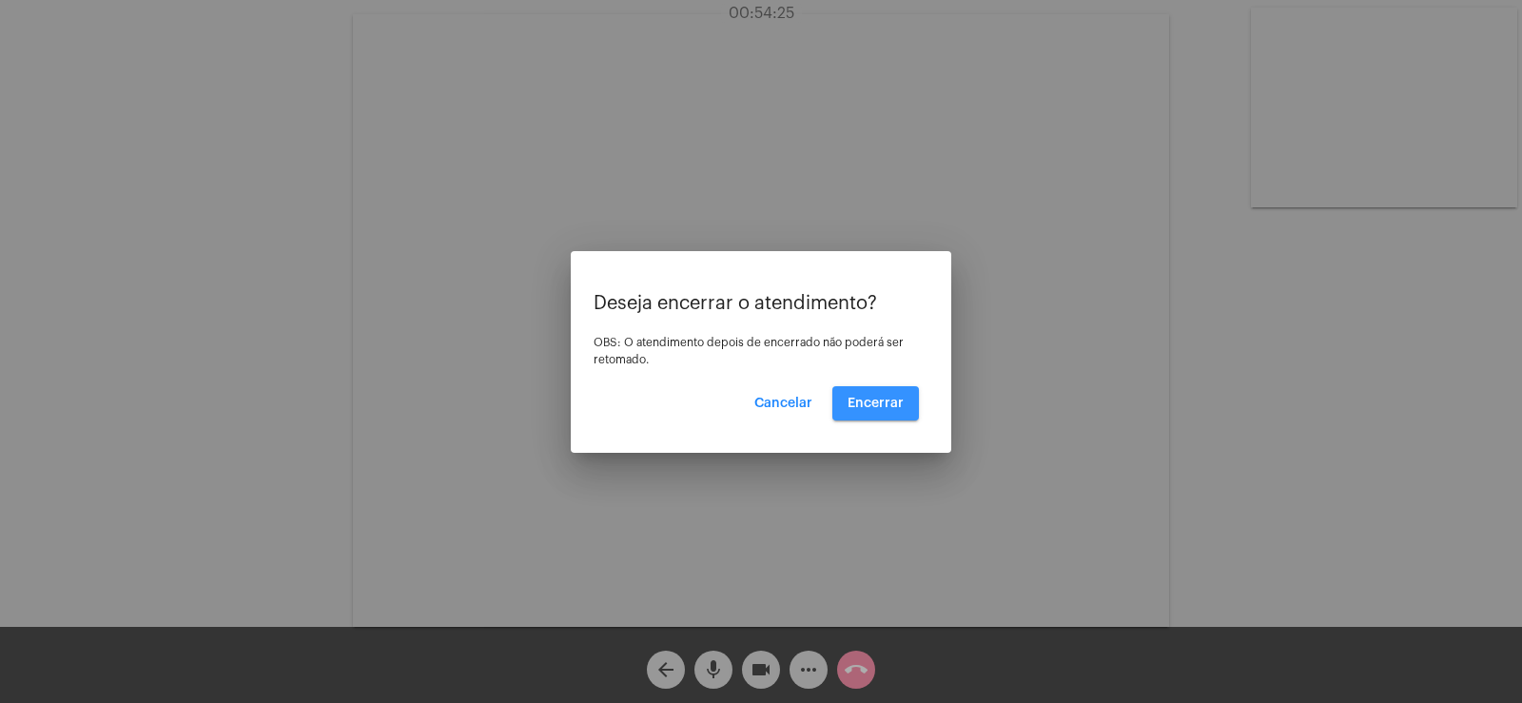
click at [880, 410] on button "Encerrar" at bounding box center [875, 403] width 87 height 34
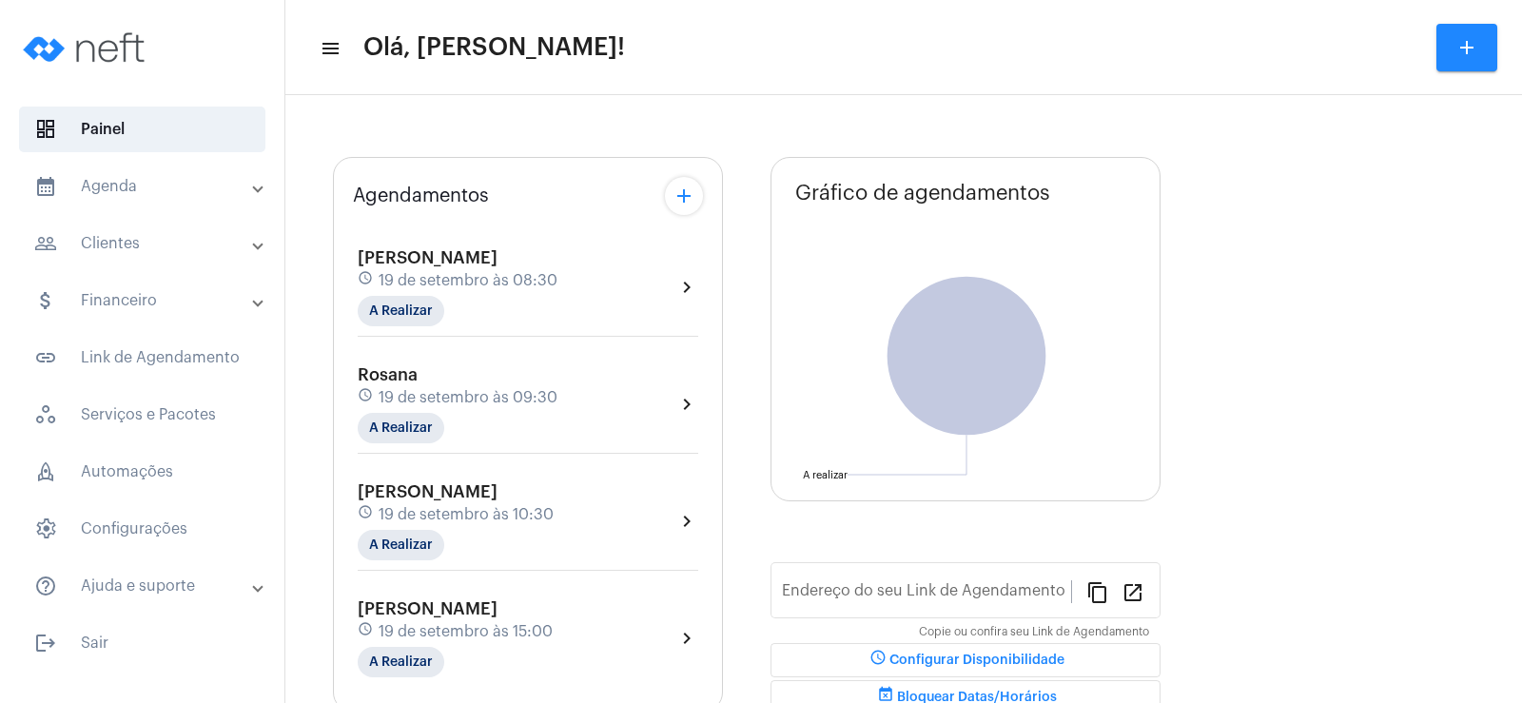
type input "[URL][DOMAIN_NAME]"
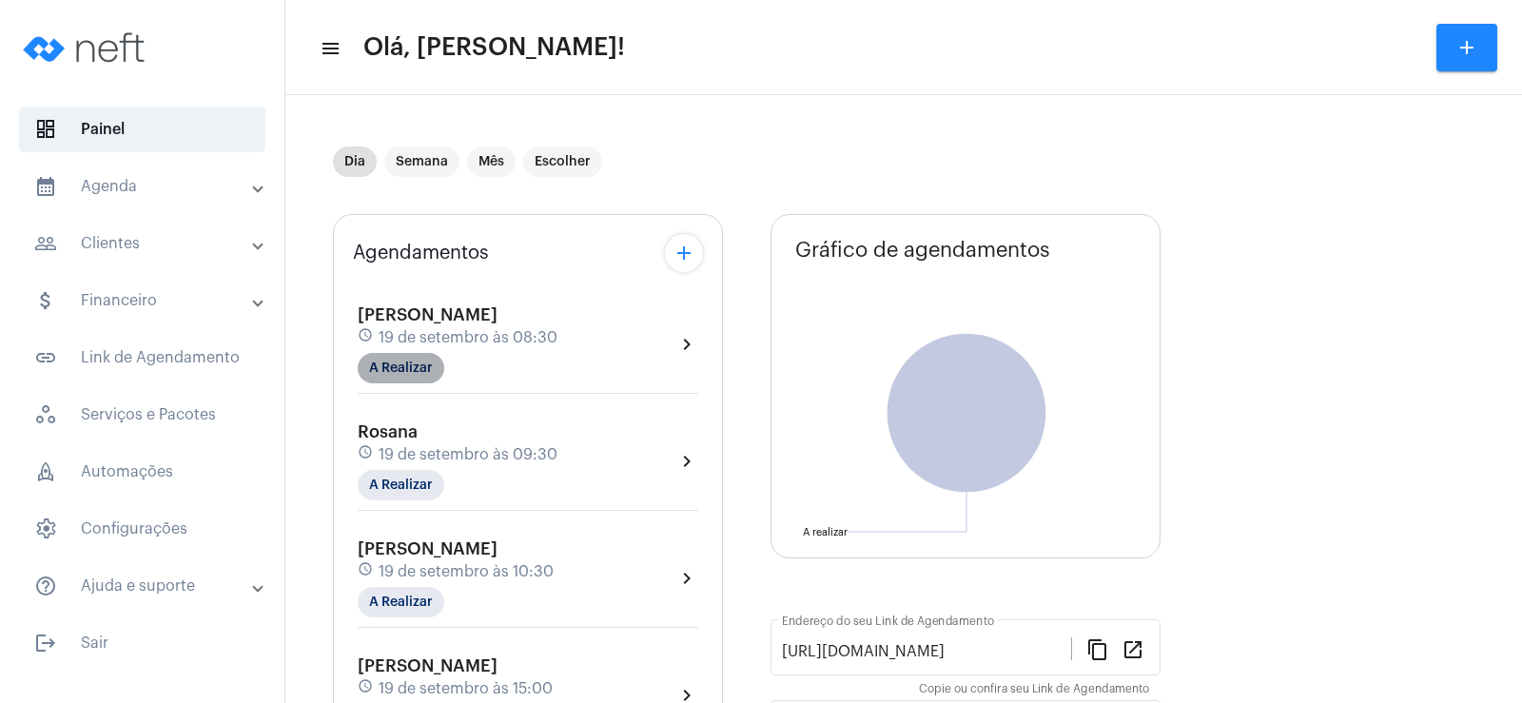
click at [403, 365] on mat-chip "A Realizar" at bounding box center [401, 368] width 87 height 30
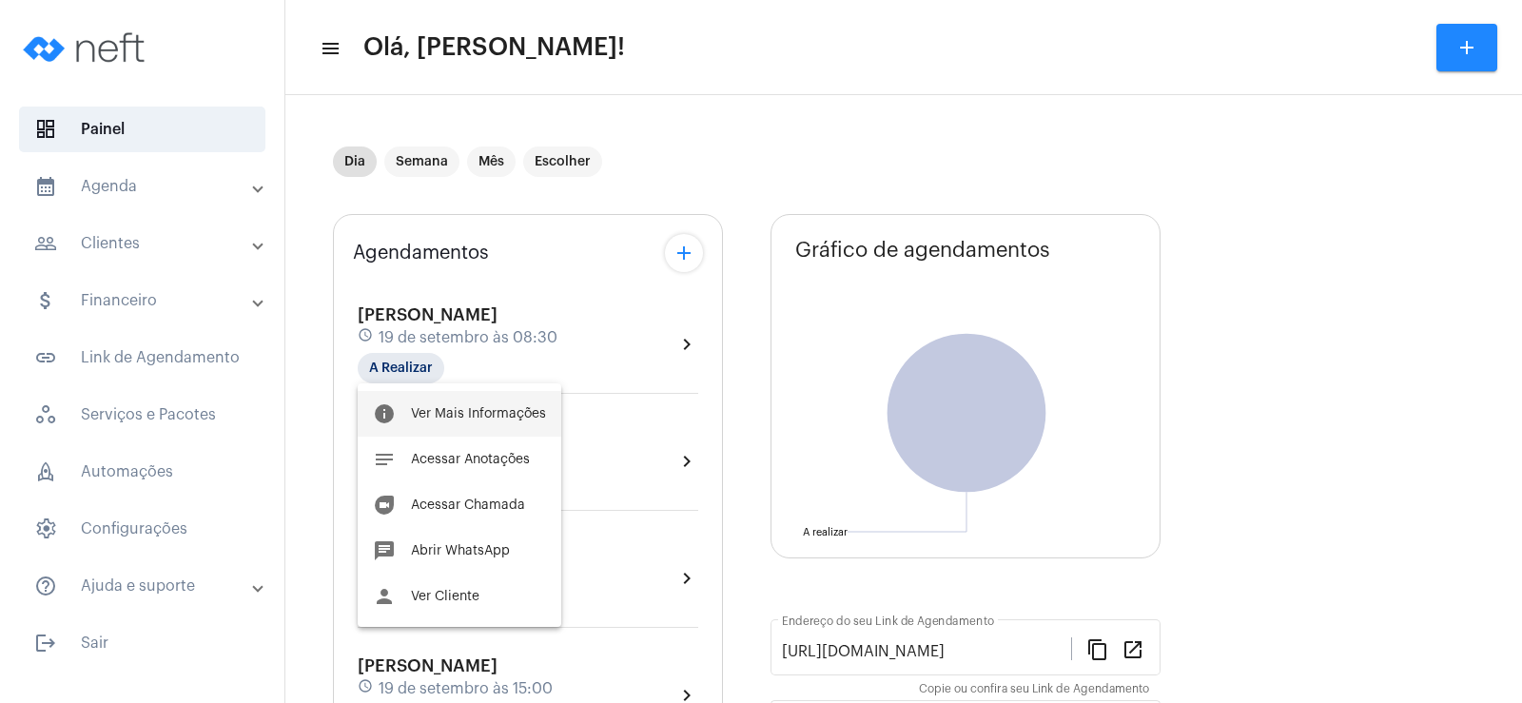
click at [458, 393] on button "info Ver Mais Informações" at bounding box center [460, 414] width 204 height 46
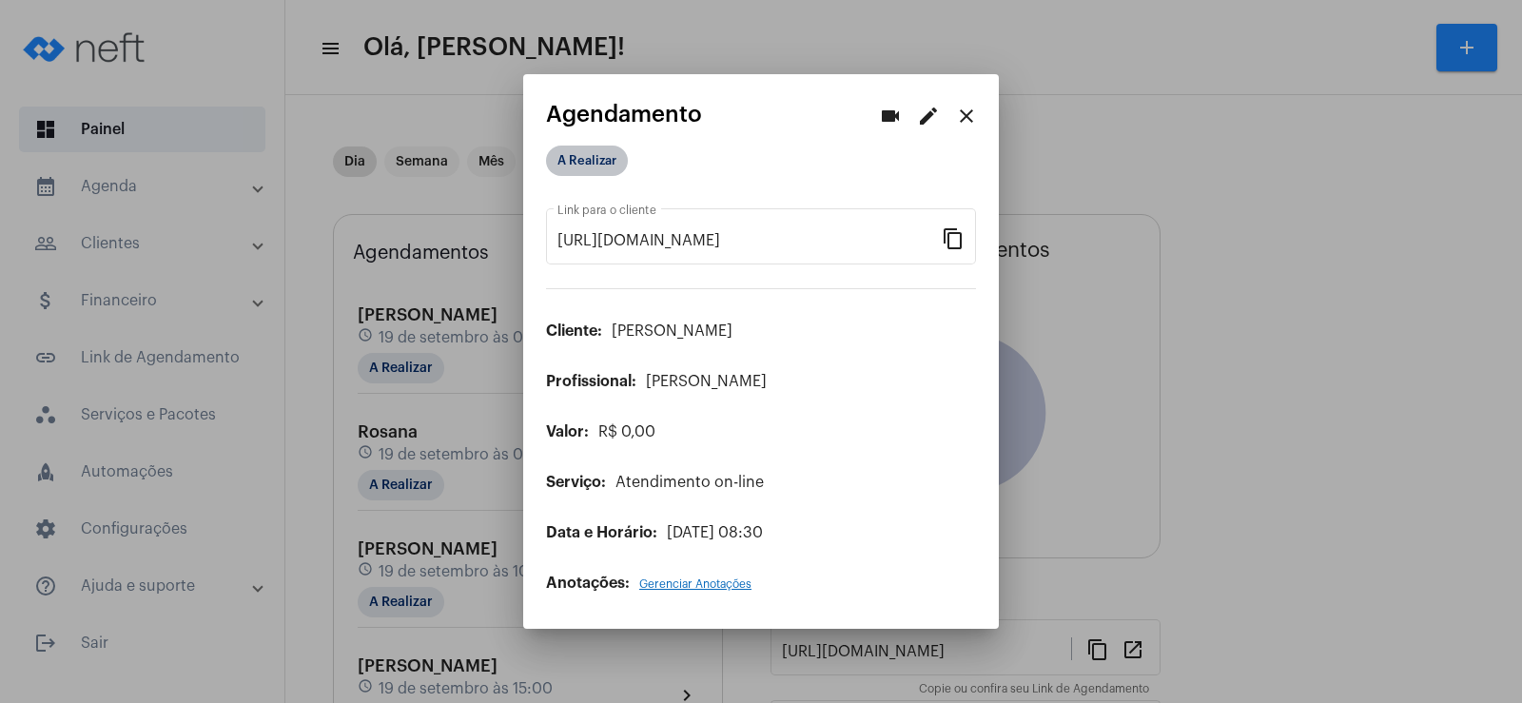
click at [579, 153] on mat-chip "A Realizar" at bounding box center [587, 161] width 82 height 30
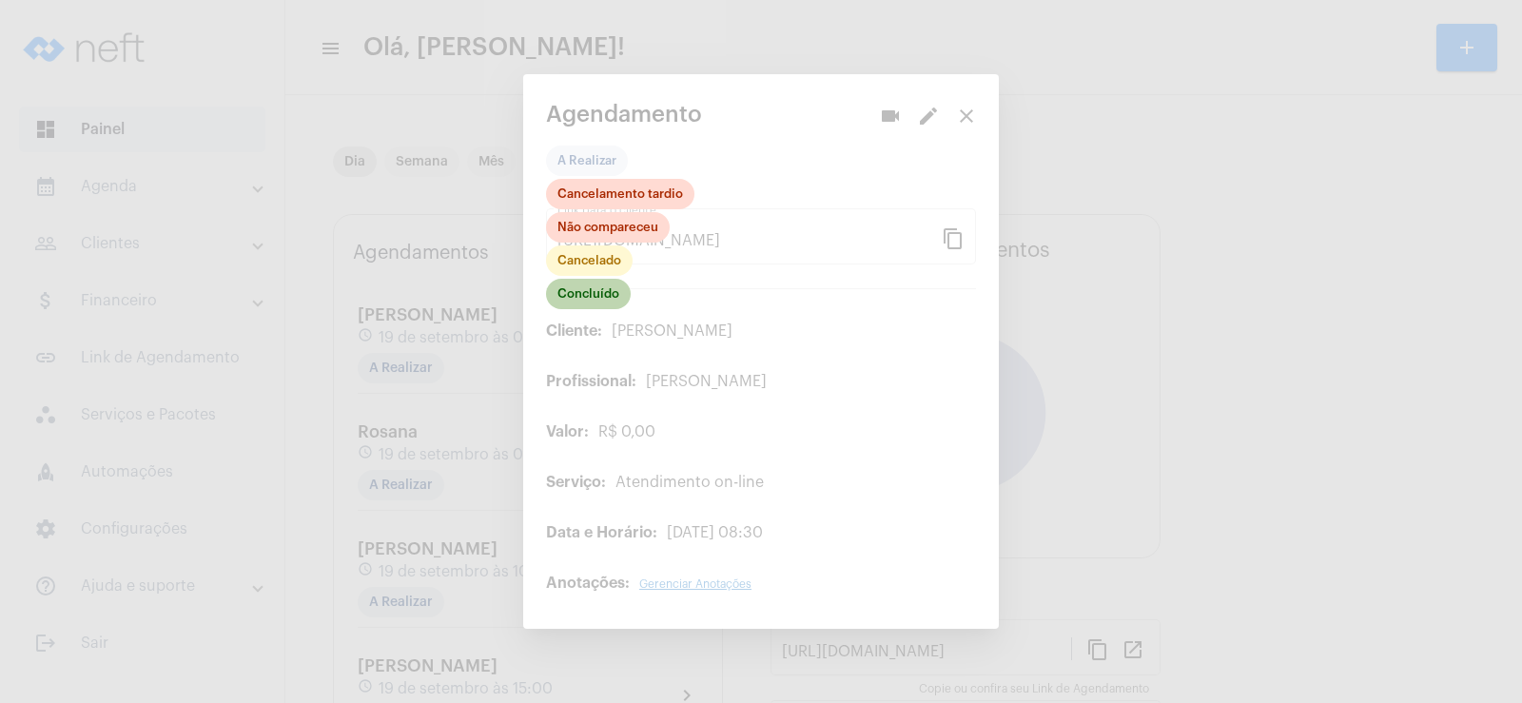
click at [593, 297] on mat-chip "Concluído" at bounding box center [588, 294] width 85 height 30
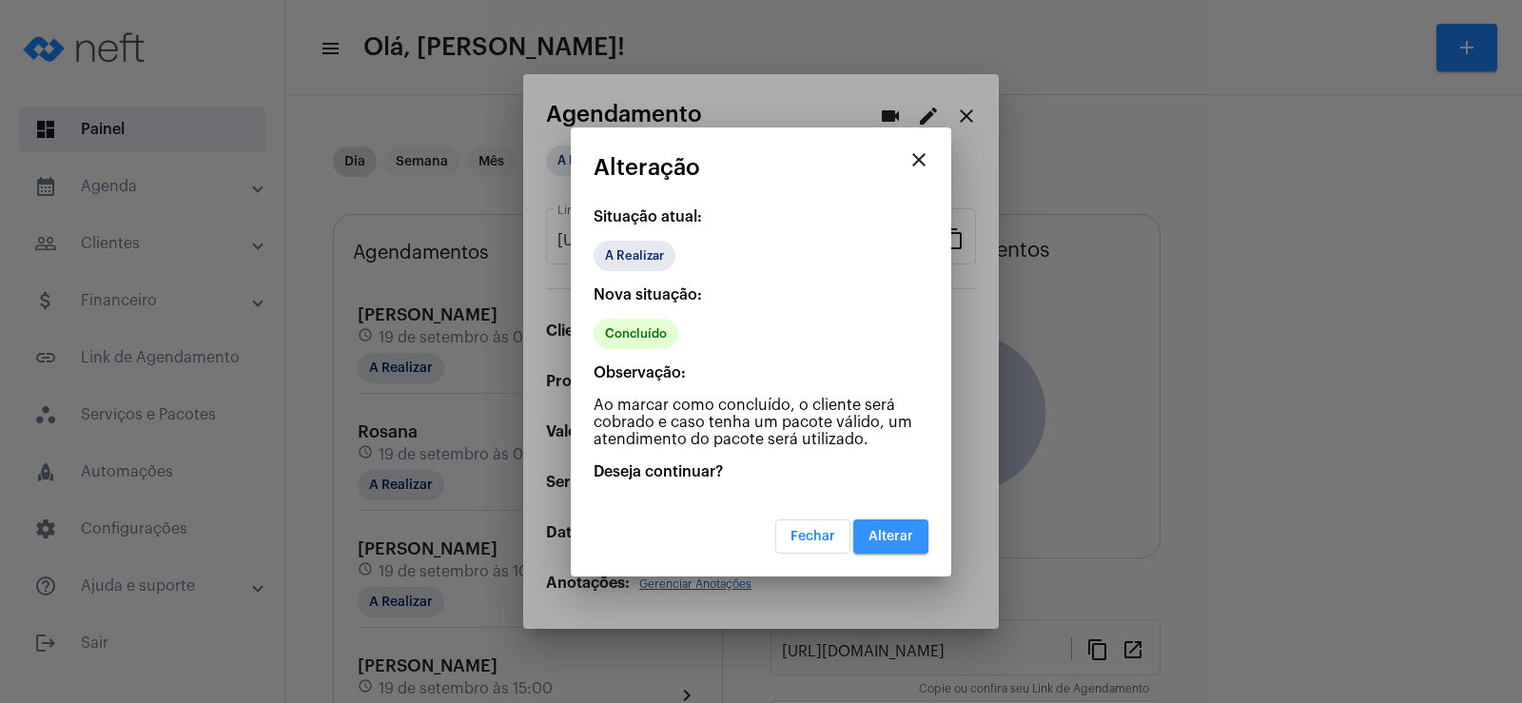
click at [896, 535] on span "Alterar" at bounding box center [890, 536] width 45 height 13
